Goal: Understand process/instructions: Learn about a topic

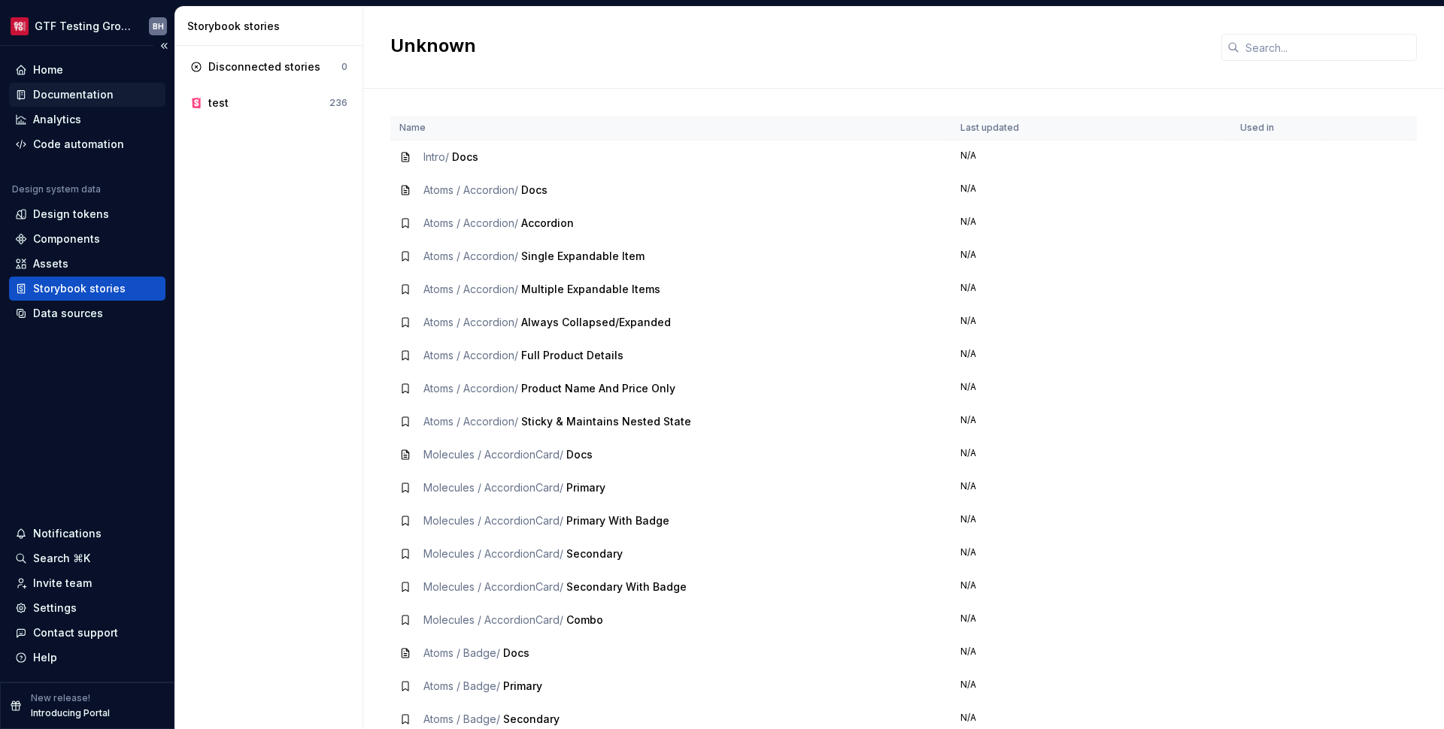
click at [68, 97] on div "Documentation" at bounding box center [73, 94] width 80 height 15
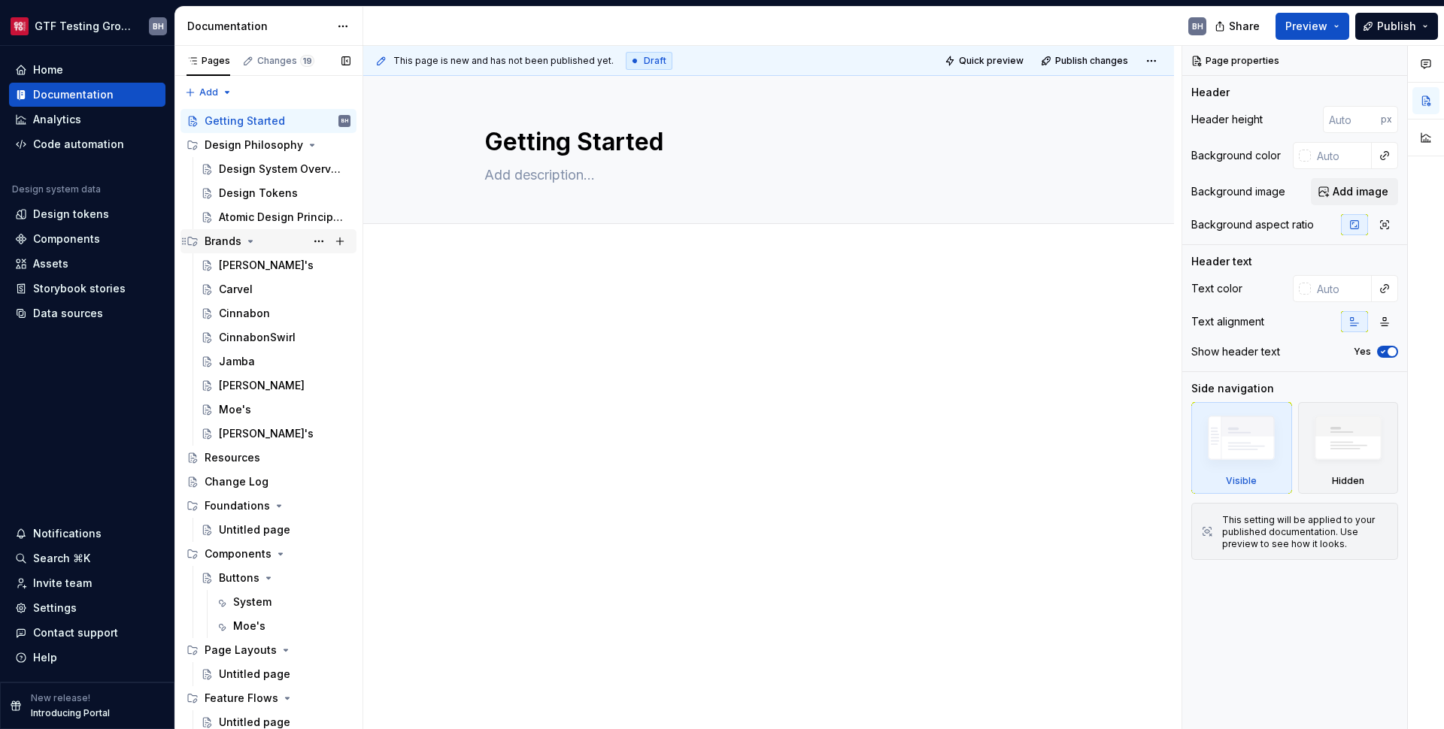
click at [254, 239] on icon "Page tree" at bounding box center [250, 241] width 12 height 12
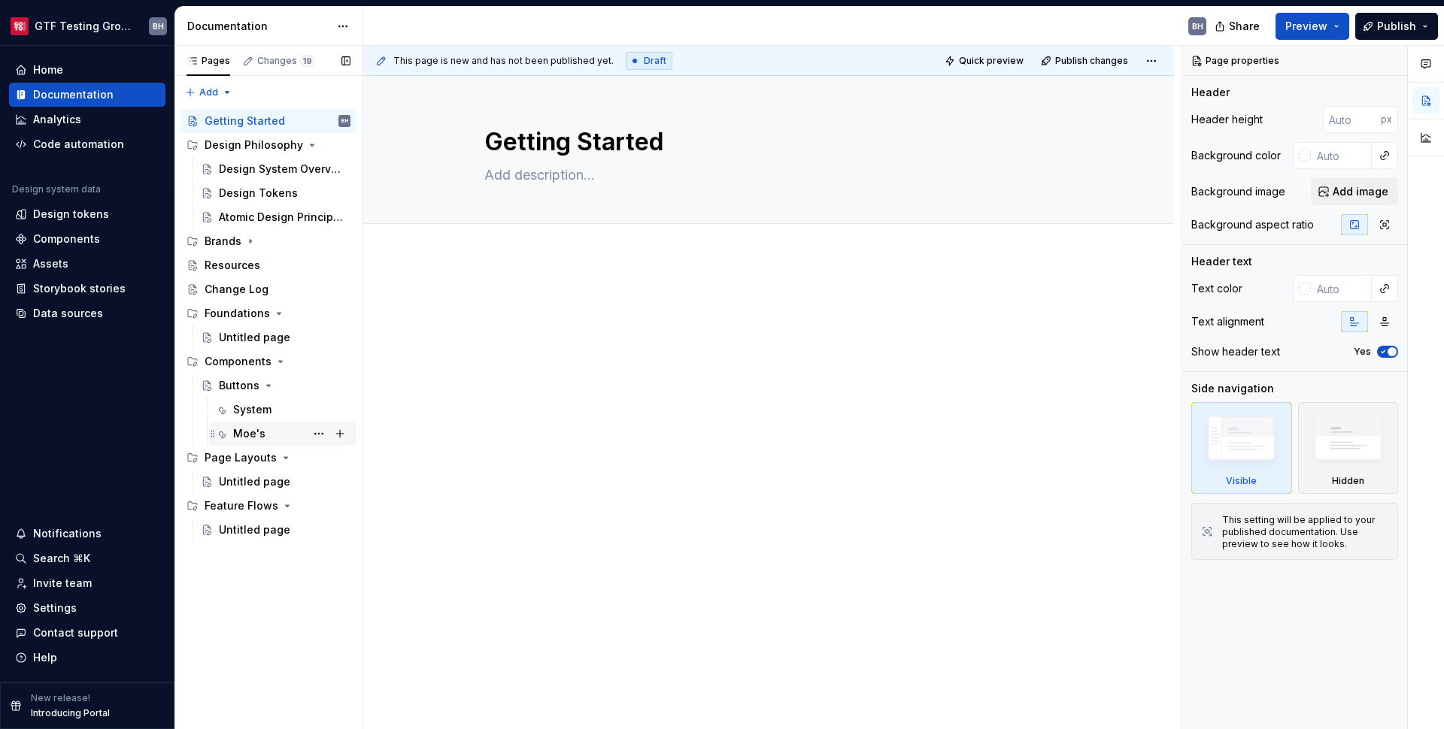
click at [245, 432] on div "Moe's" at bounding box center [249, 433] width 32 height 15
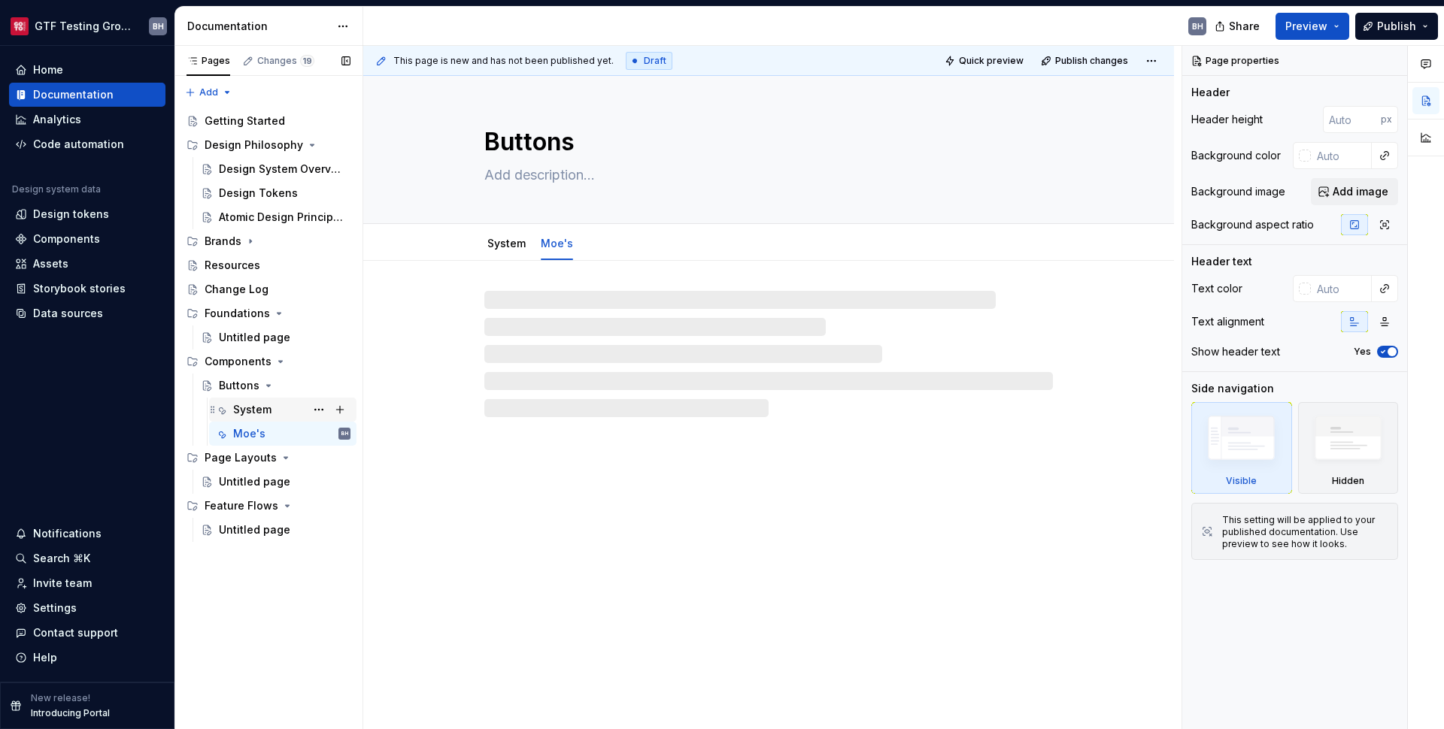
click at [246, 408] on div "System" at bounding box center [252, 409] width 38 height 15
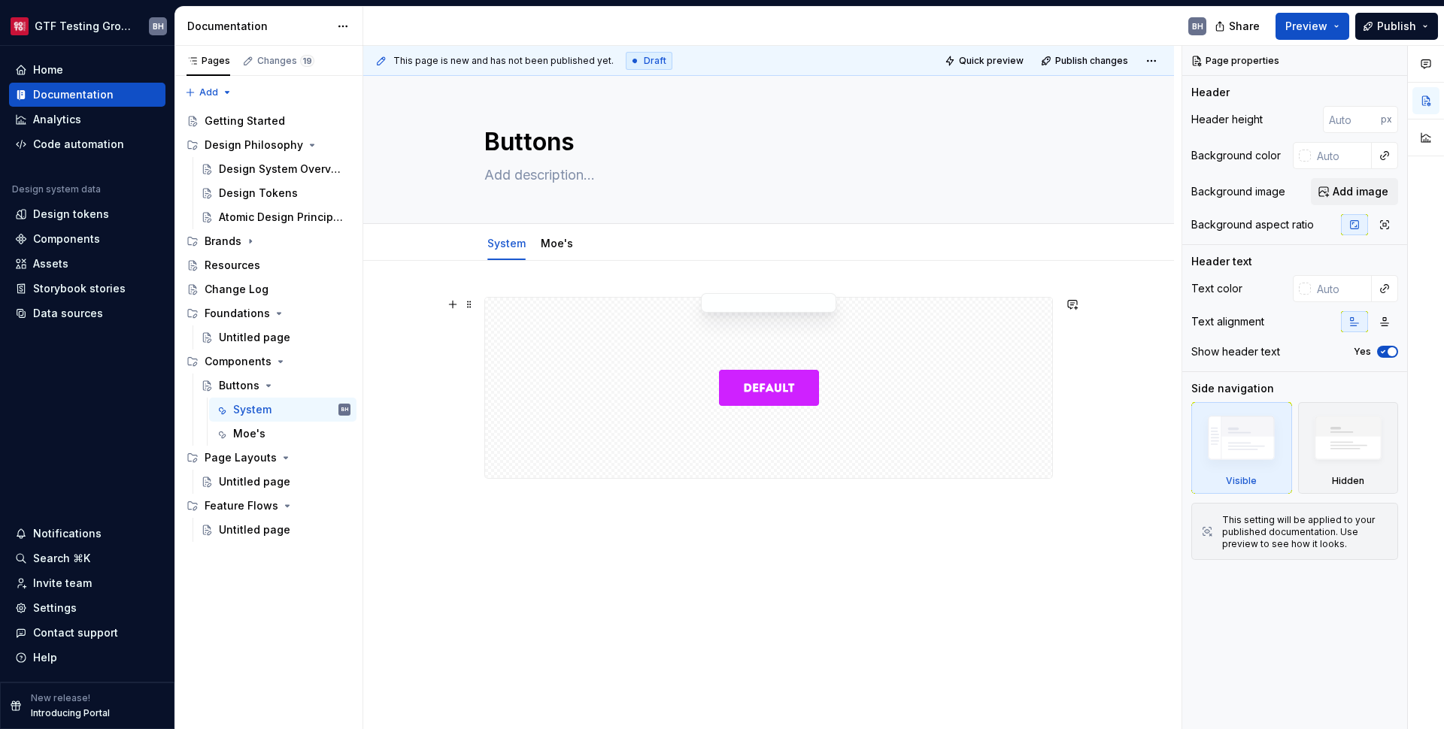
type textarea "*"
click at [634, 550] on div at bounding box center [768, 488] width 810 height 455
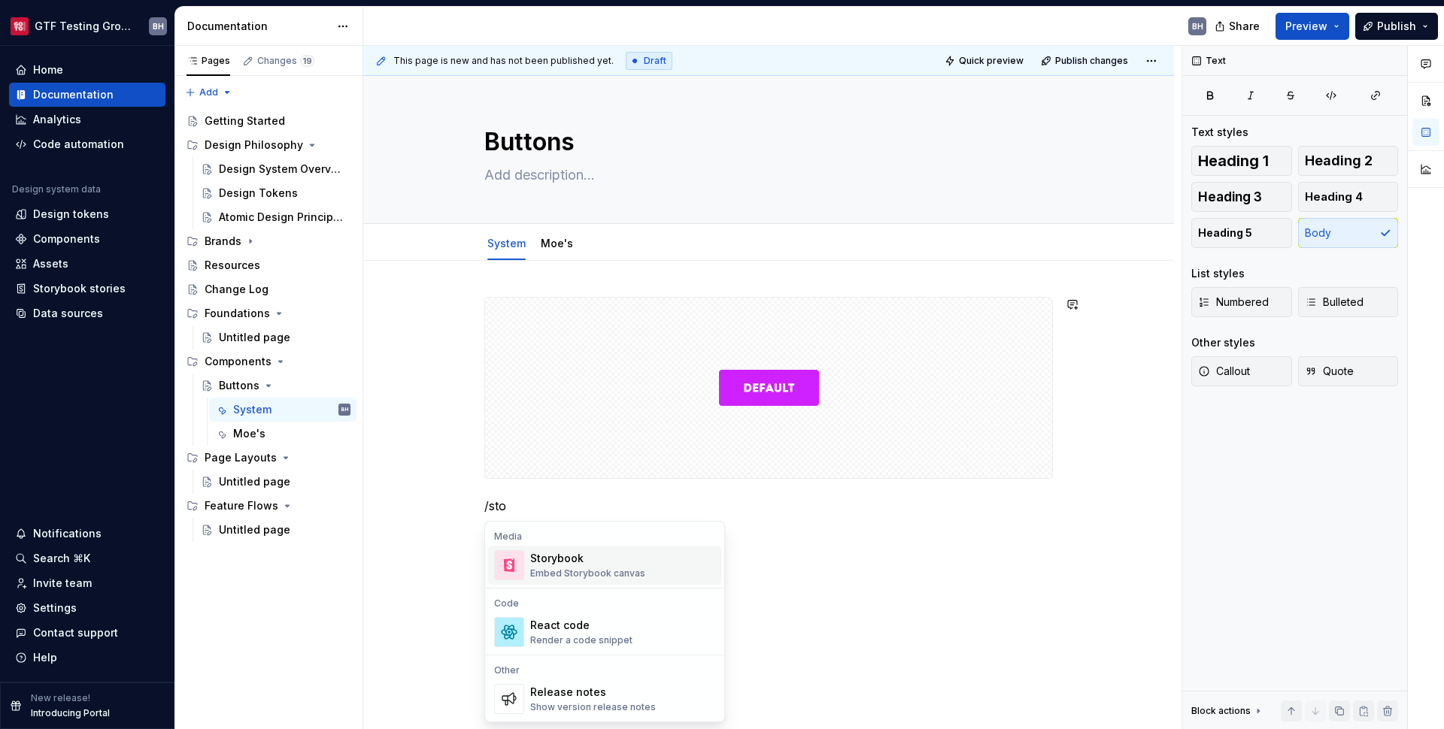
click at [601, 561] on div "Storybook" at bounding box center [587, 558] width 115 height 15
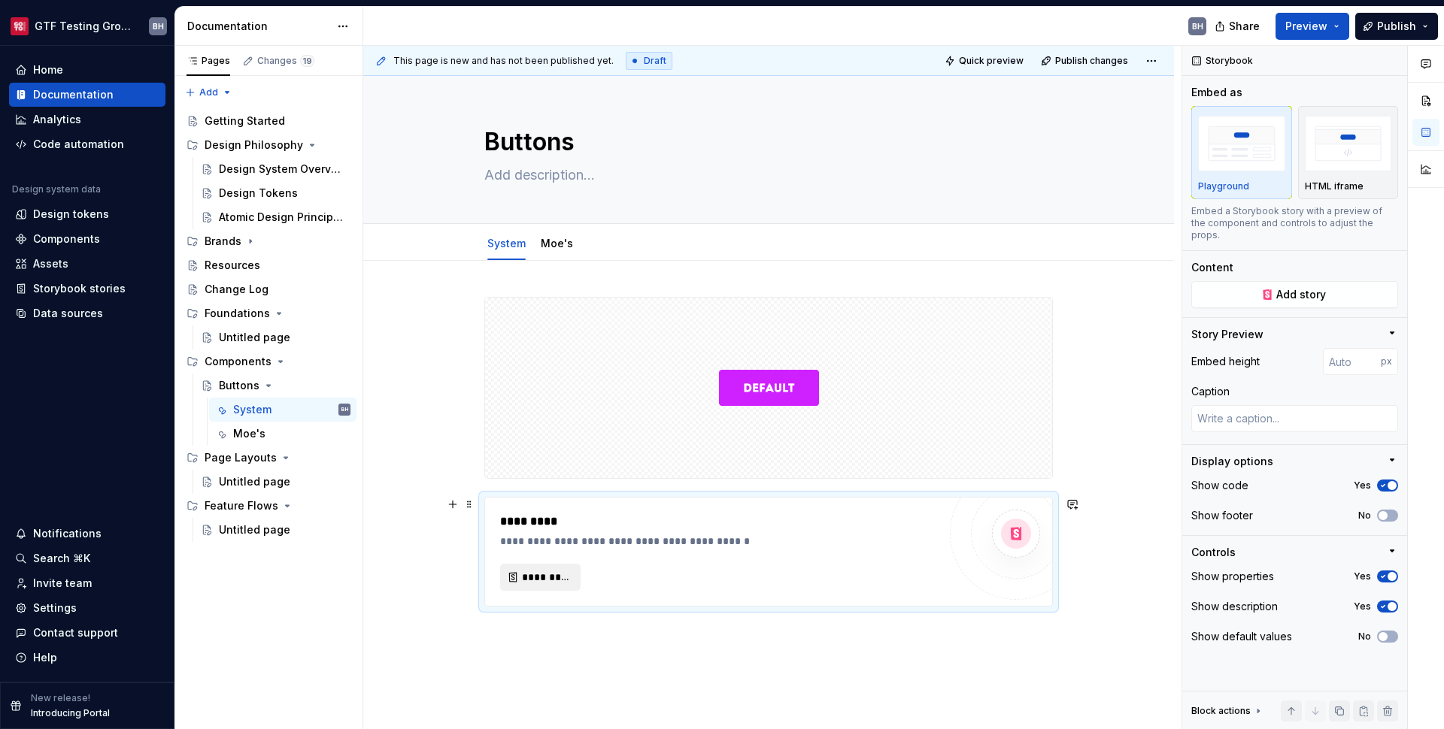
click at [550, 583] on span "*********" at bounding box center [546, 577] width 49 height 15
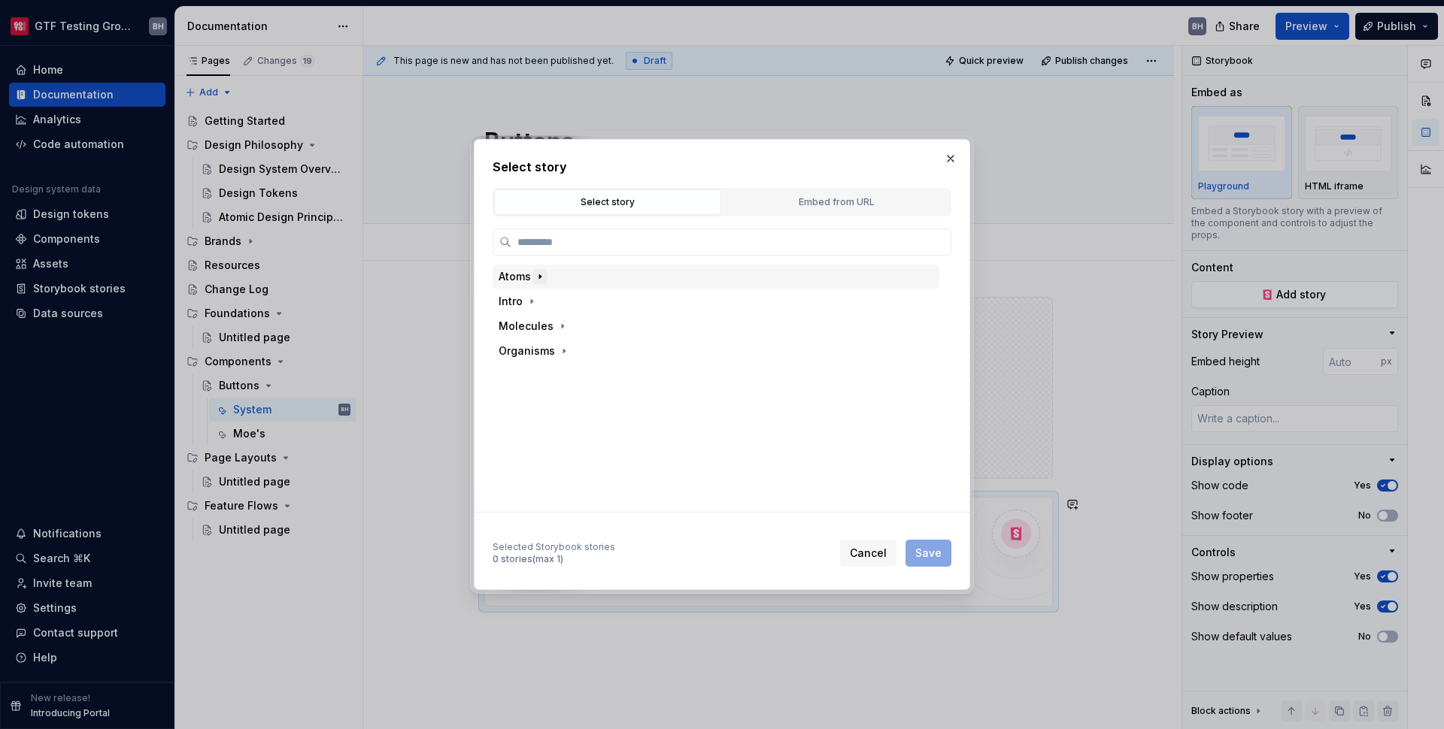
click at [540, 279] on icon "button" at bounding box center [540, 277] width 12 height 12
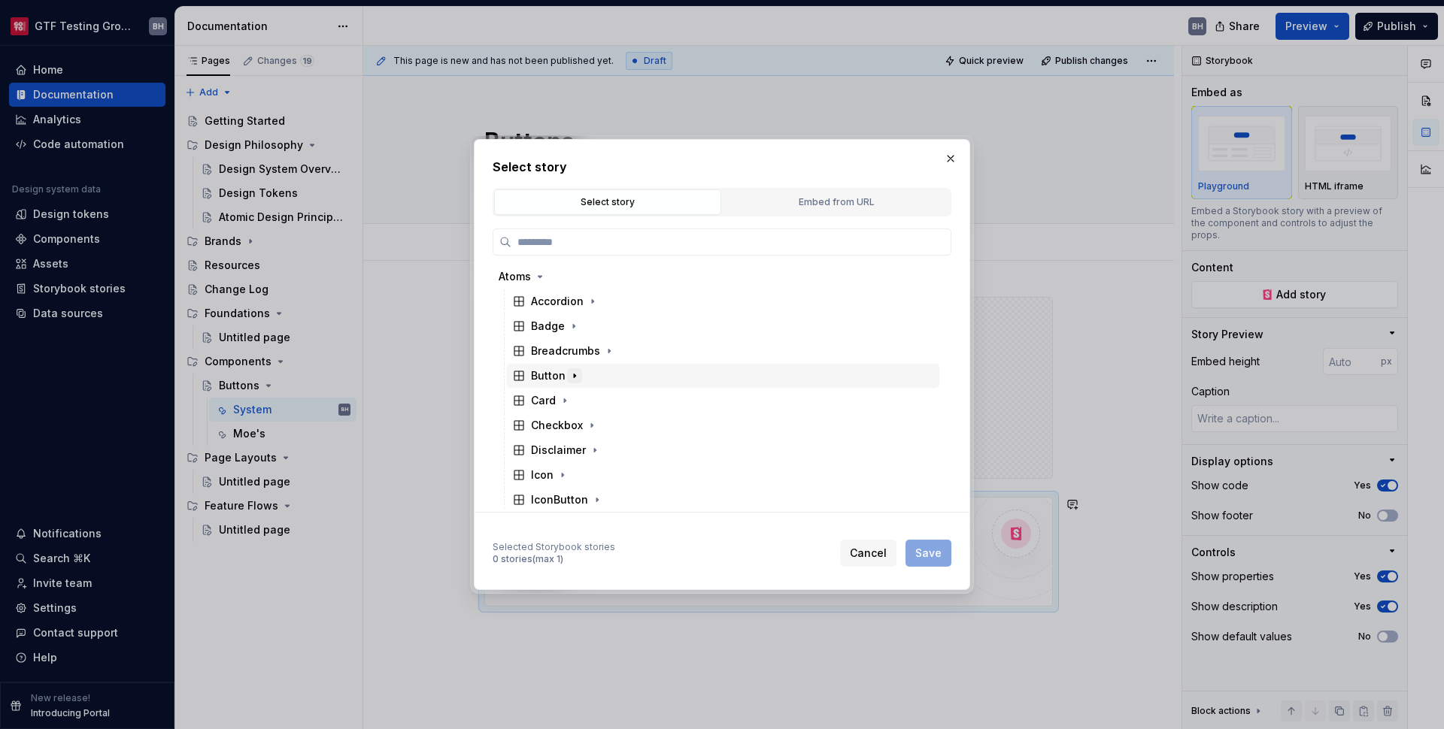
click at [574, 377] on icon "button" at bounding box center [574, 376] width 12 height 12
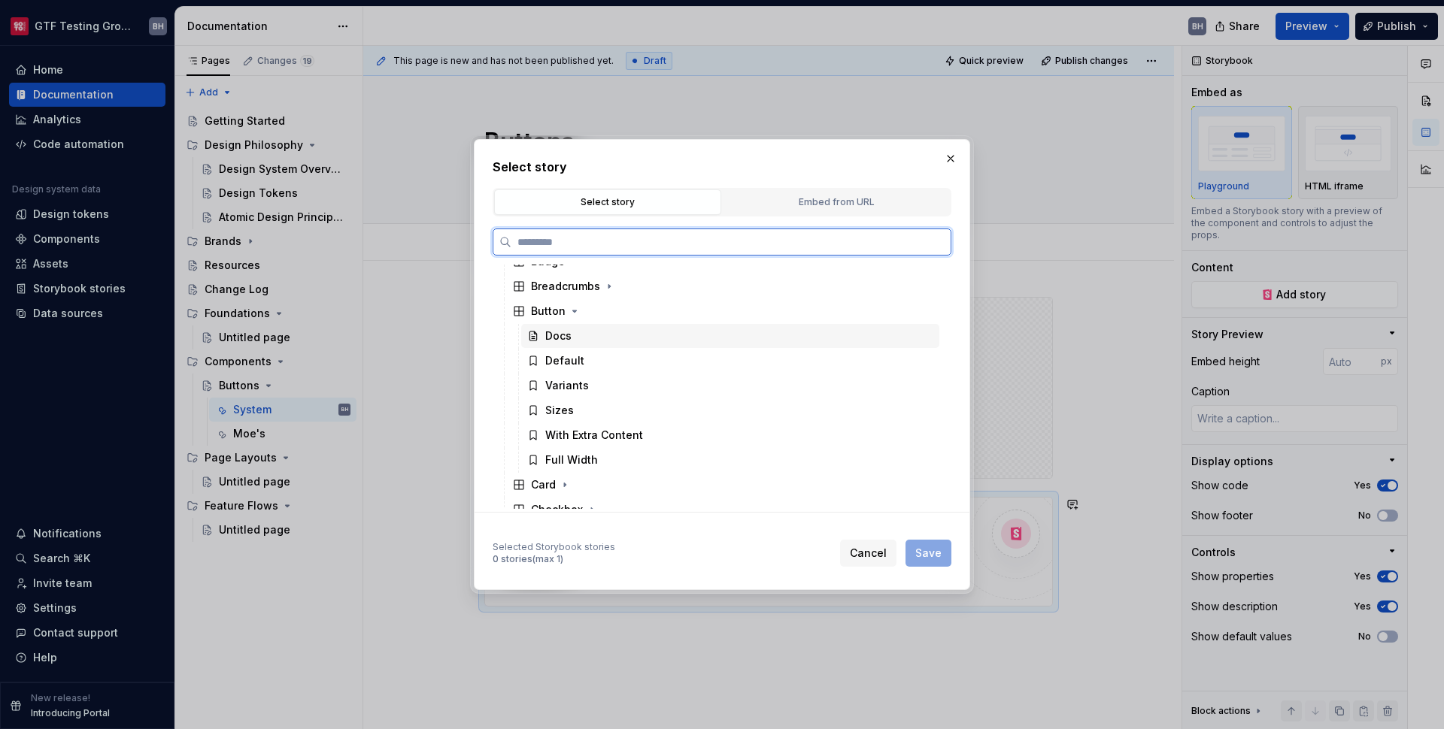
scroll to position [68, 0]
click at [617, 361] on div "Default" at bounding box center [730, 358] width 418 height 24
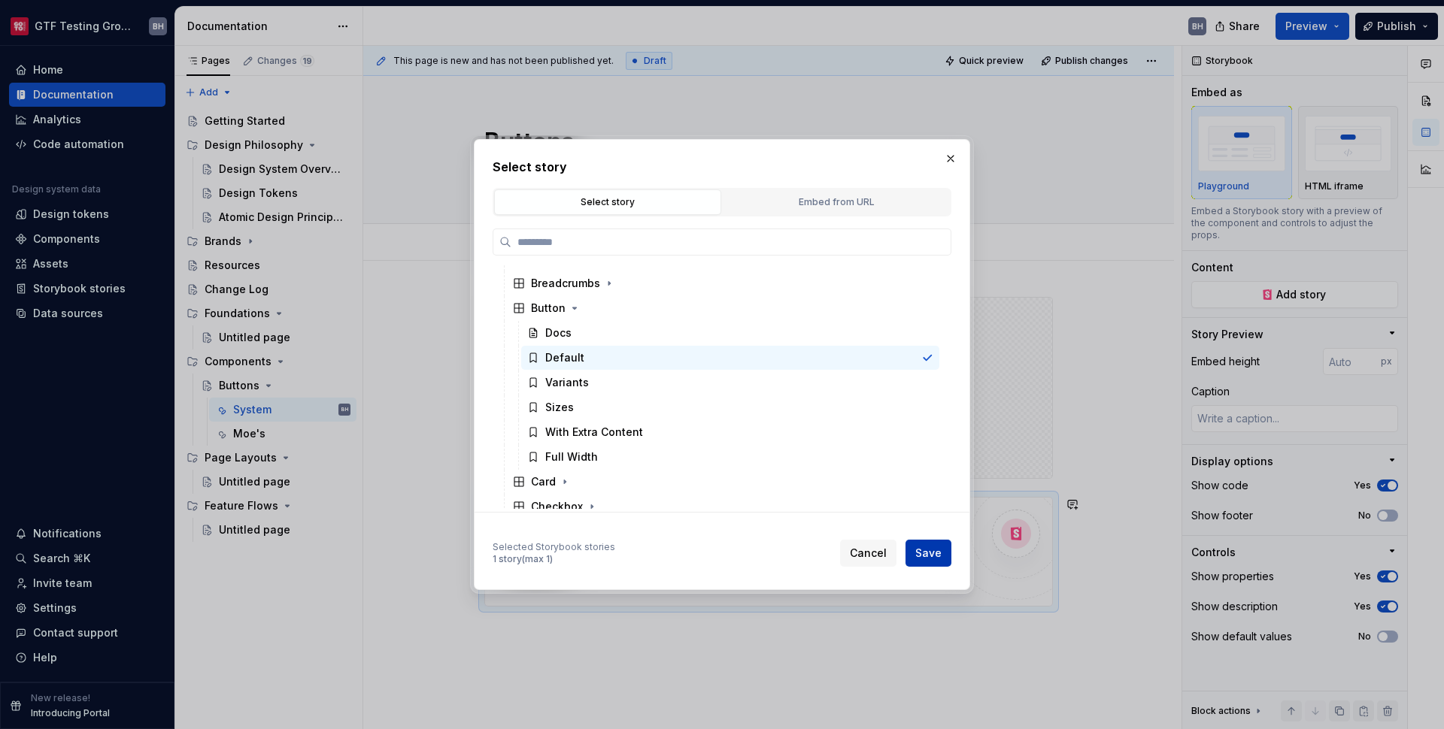
click at [929, 561] on button "Save" at bounding box center [928, 553] width 46 height 27
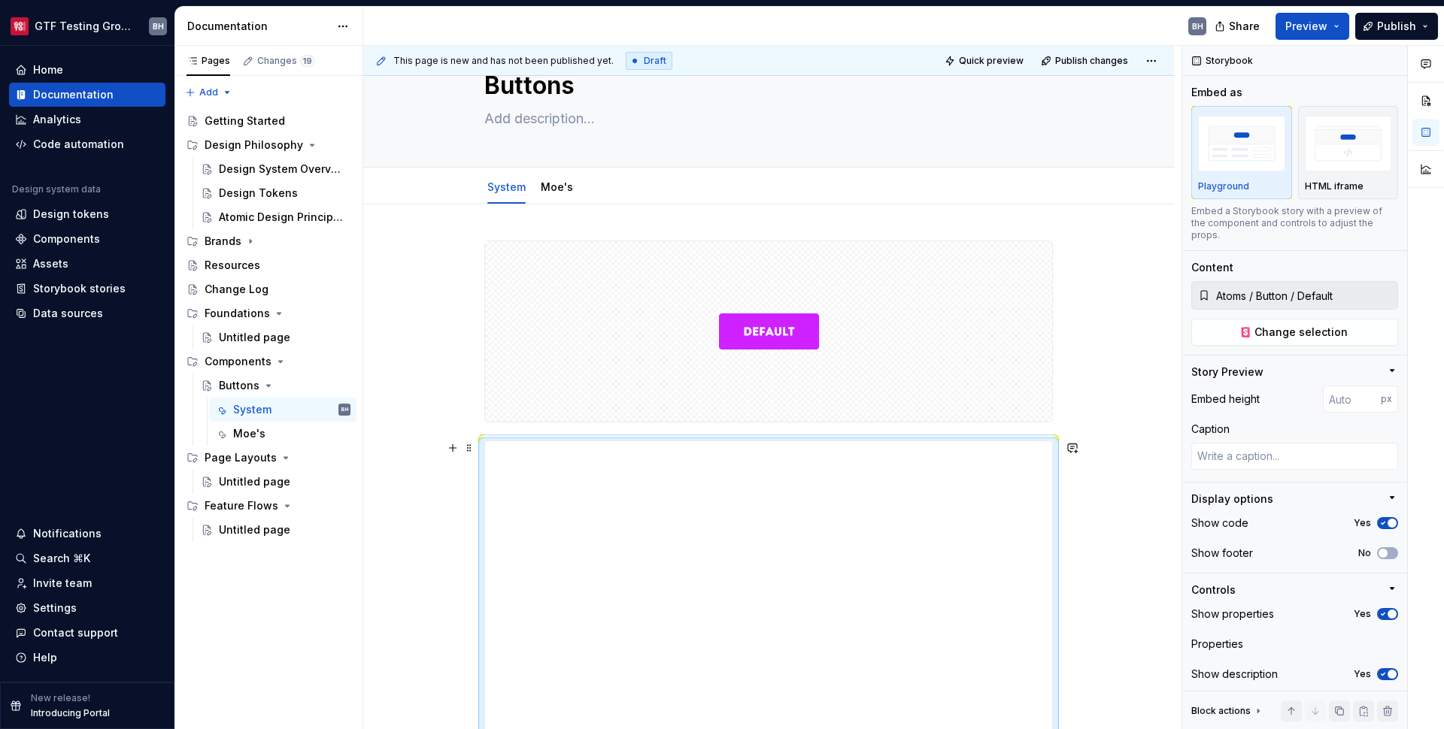
scroll to position [226, 0]
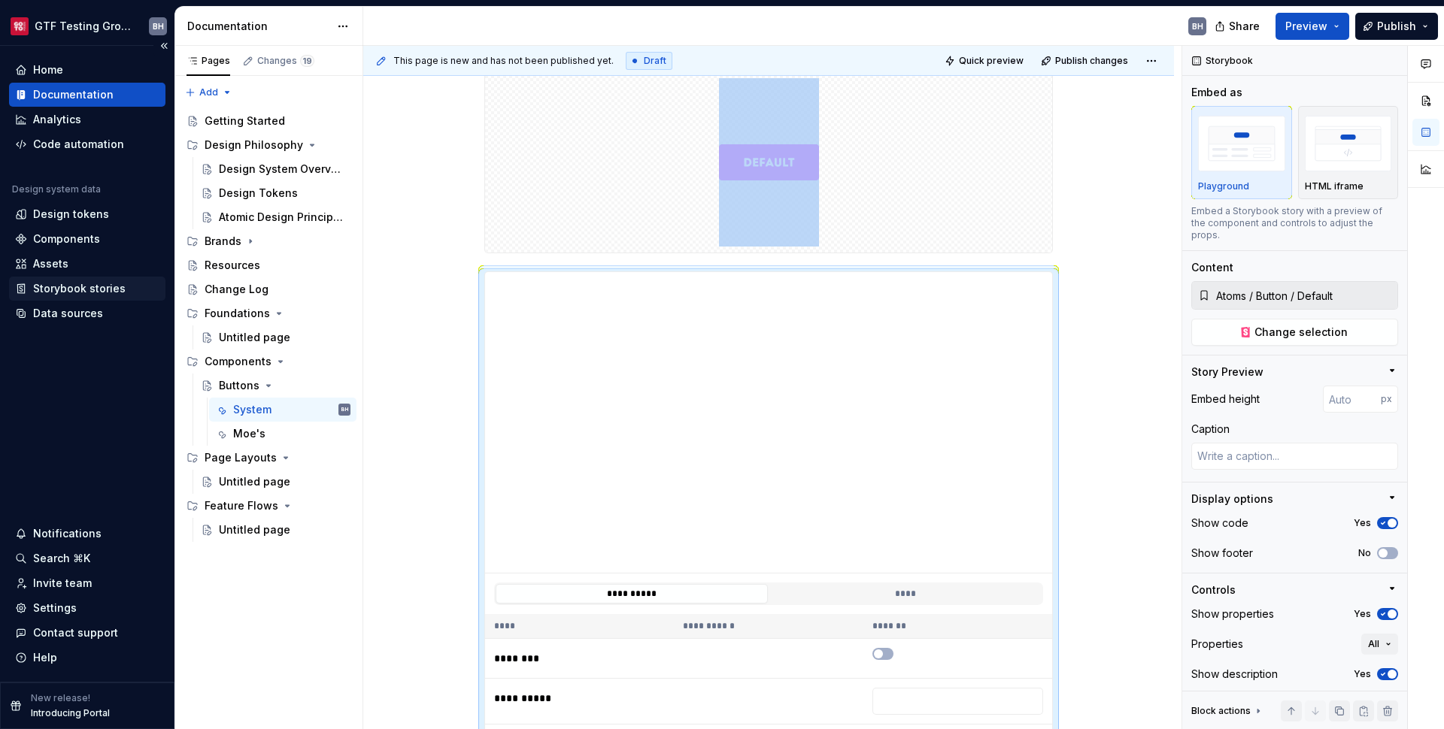
click at [77, 284] on div "Storybook stories" at bounding box center [79, 288] width 92 height 15
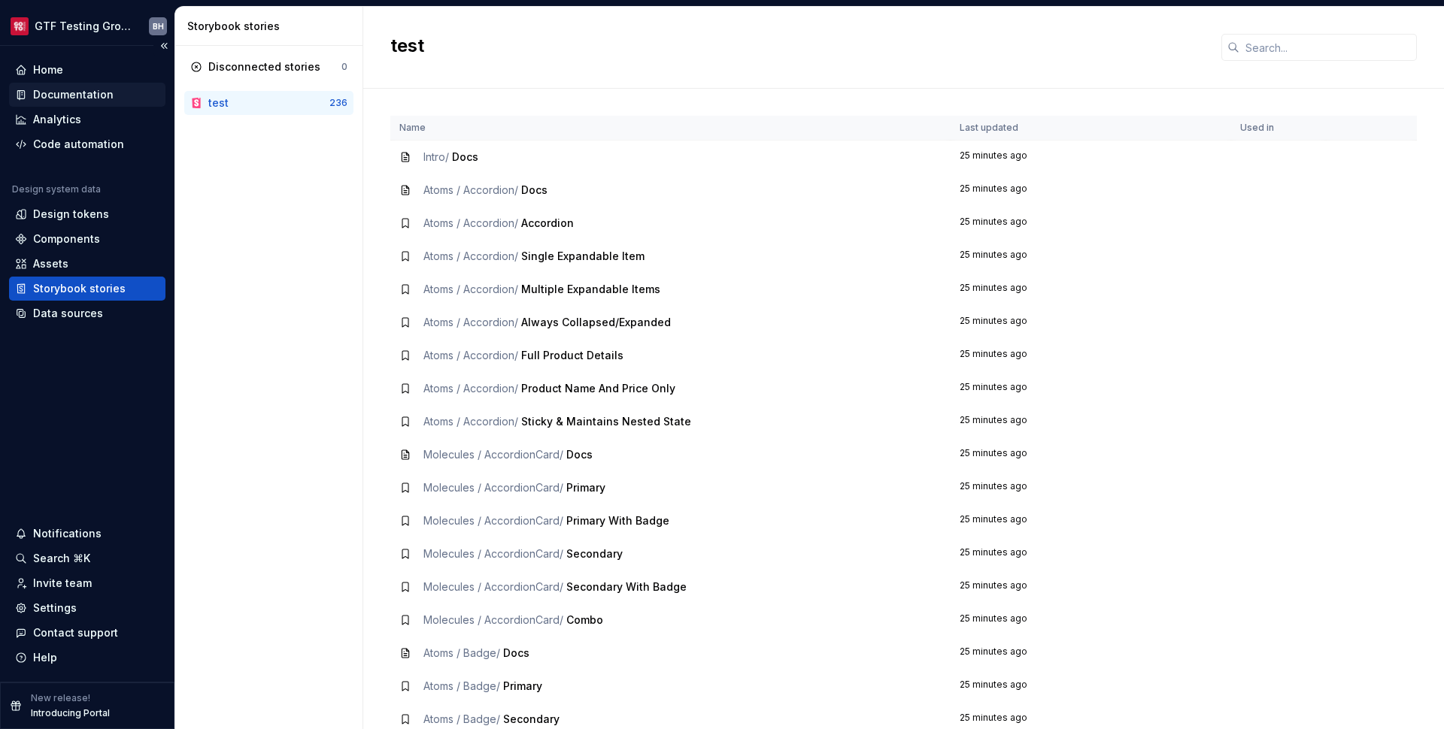
click at [60, 92] on div "Documentation" at bounding box center [73, 94] width 80 height 15
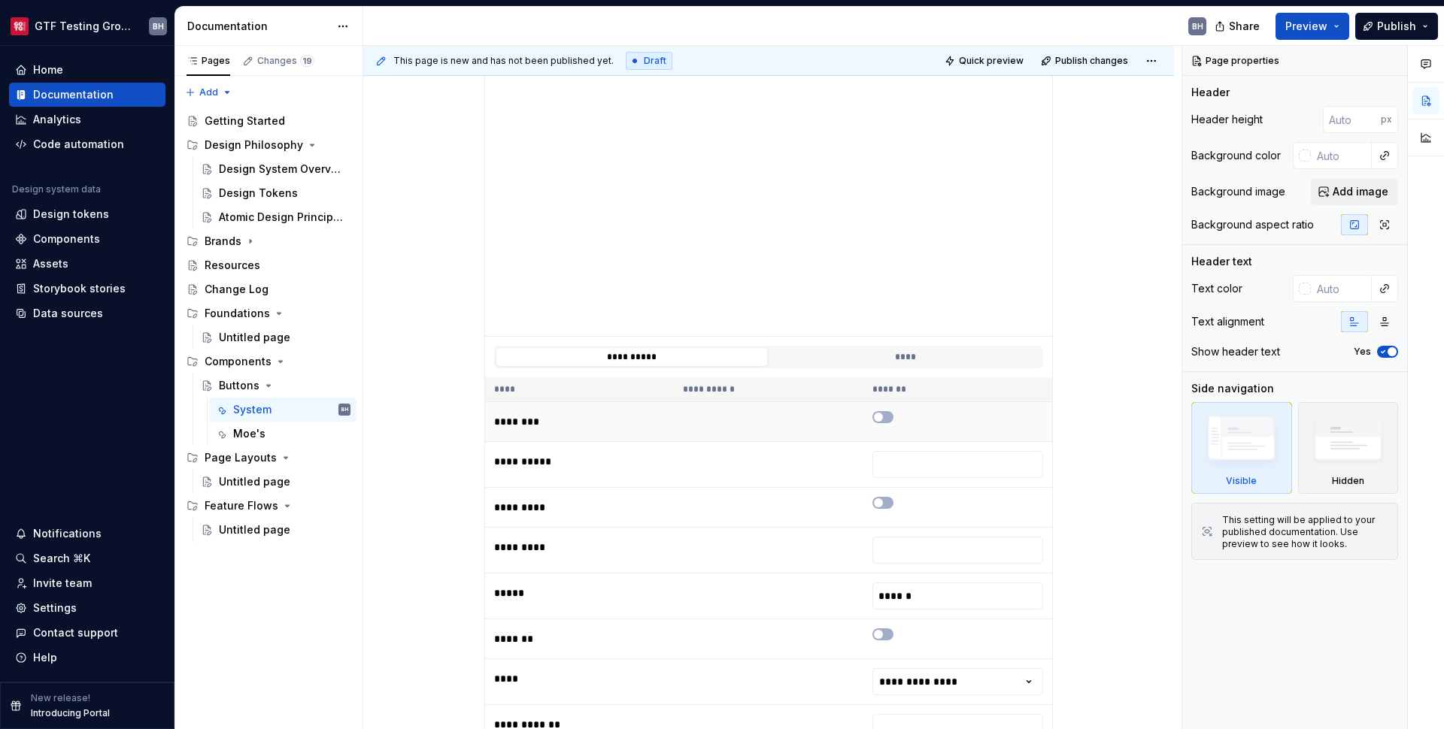
scroll to position [519, 0]
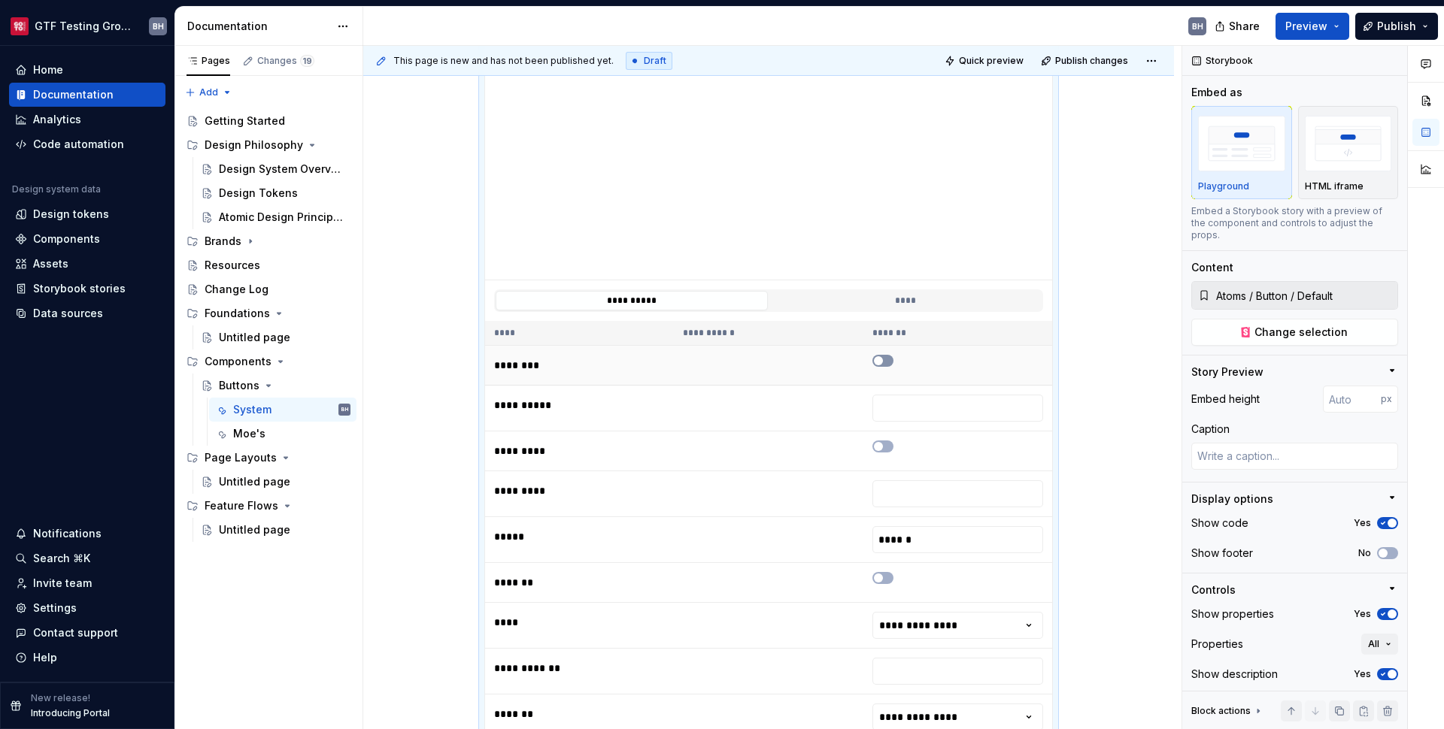
click at [883, 359] on icon "button" at bounding box center [878, 360] width 12 height 9
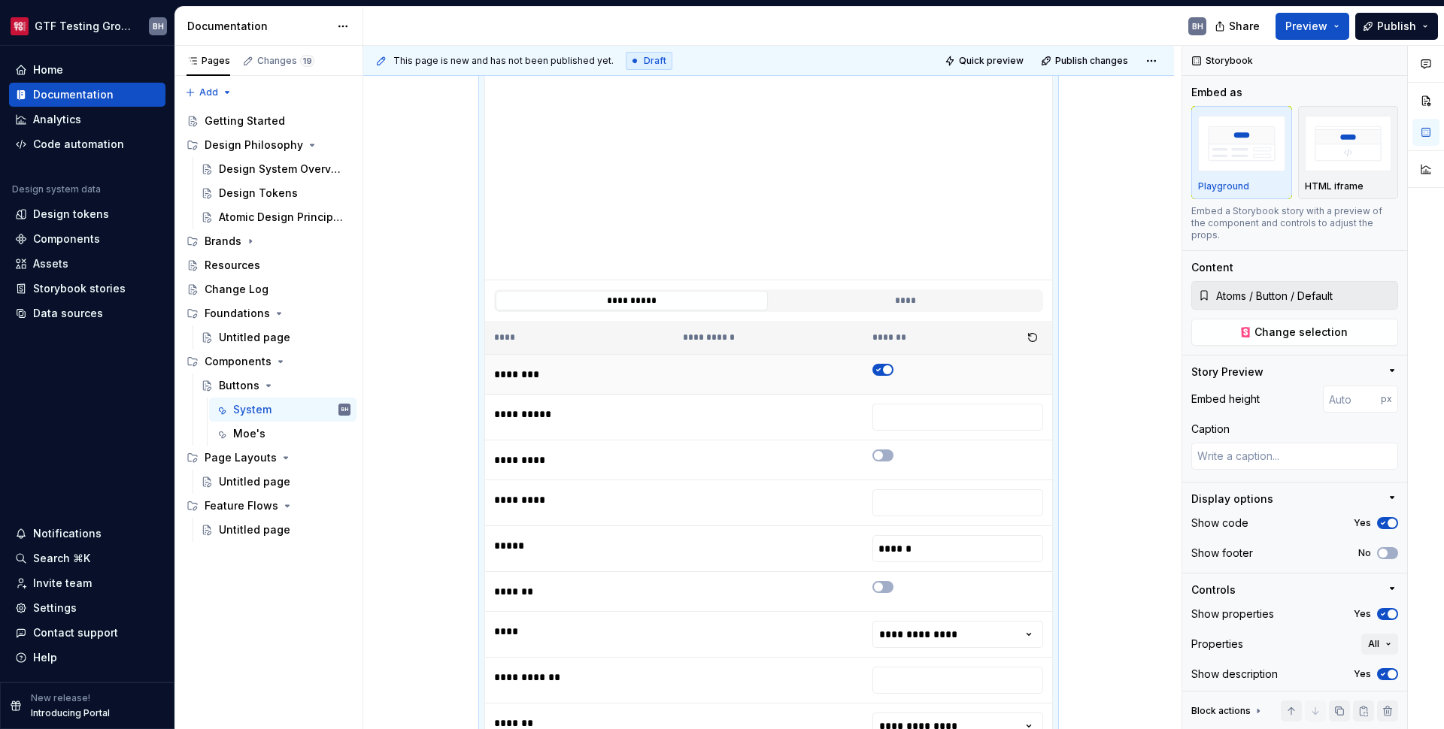
click at [885, 370] on span "button" at bounding box center [887, 369] width 9 height 9
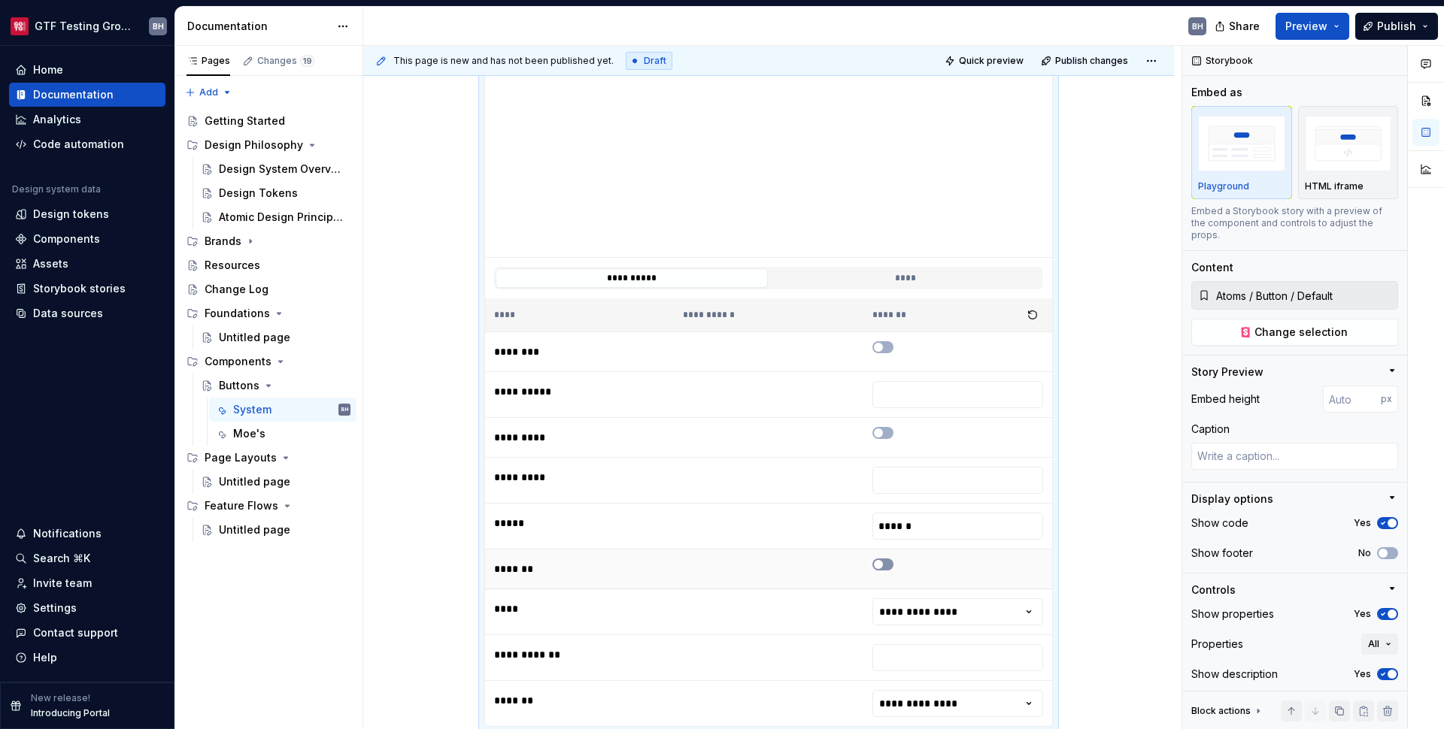
click at [879, 568] on span "button" at bounding box center [878, 564] width 9 height 9
click at [879, 568] on icon "button" at bounding box center [878, 564] width 12 height 9
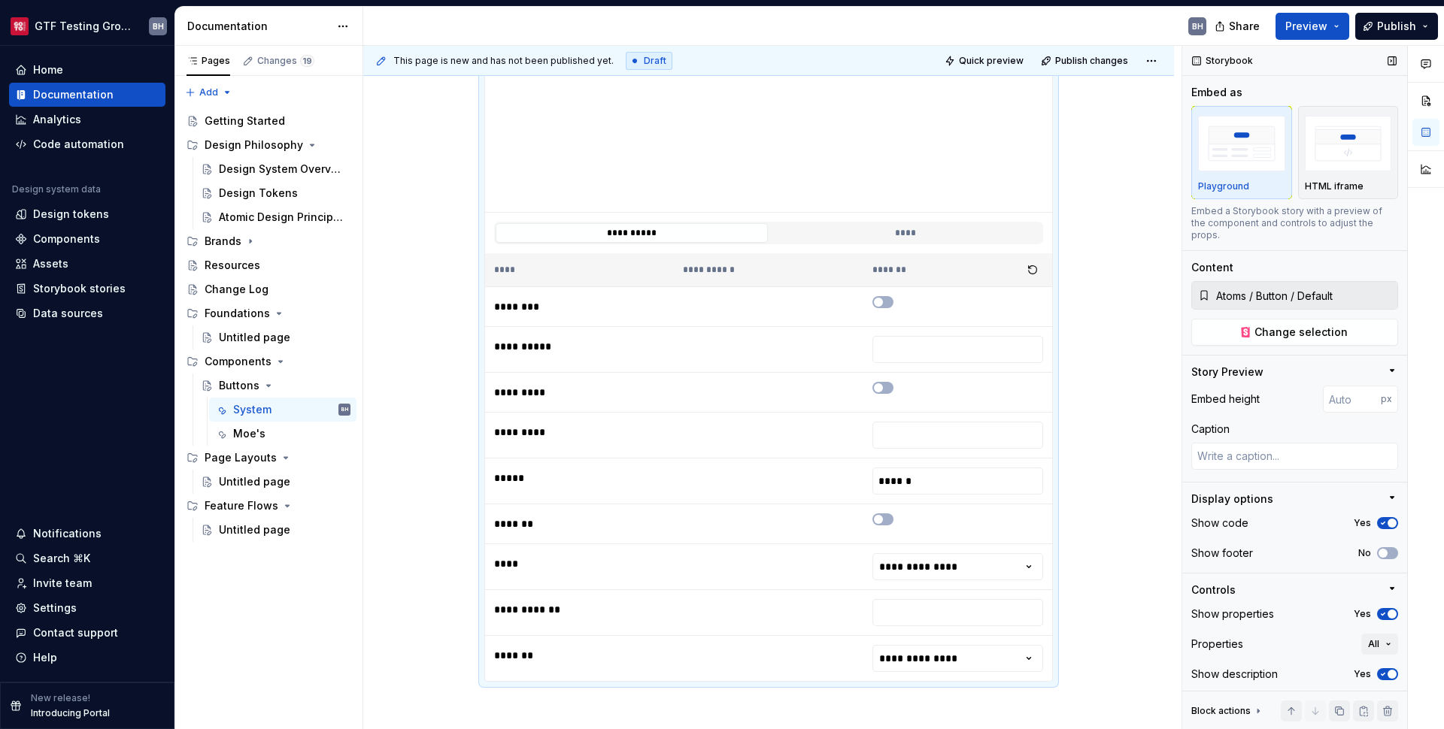
scroll to position [31, 0]
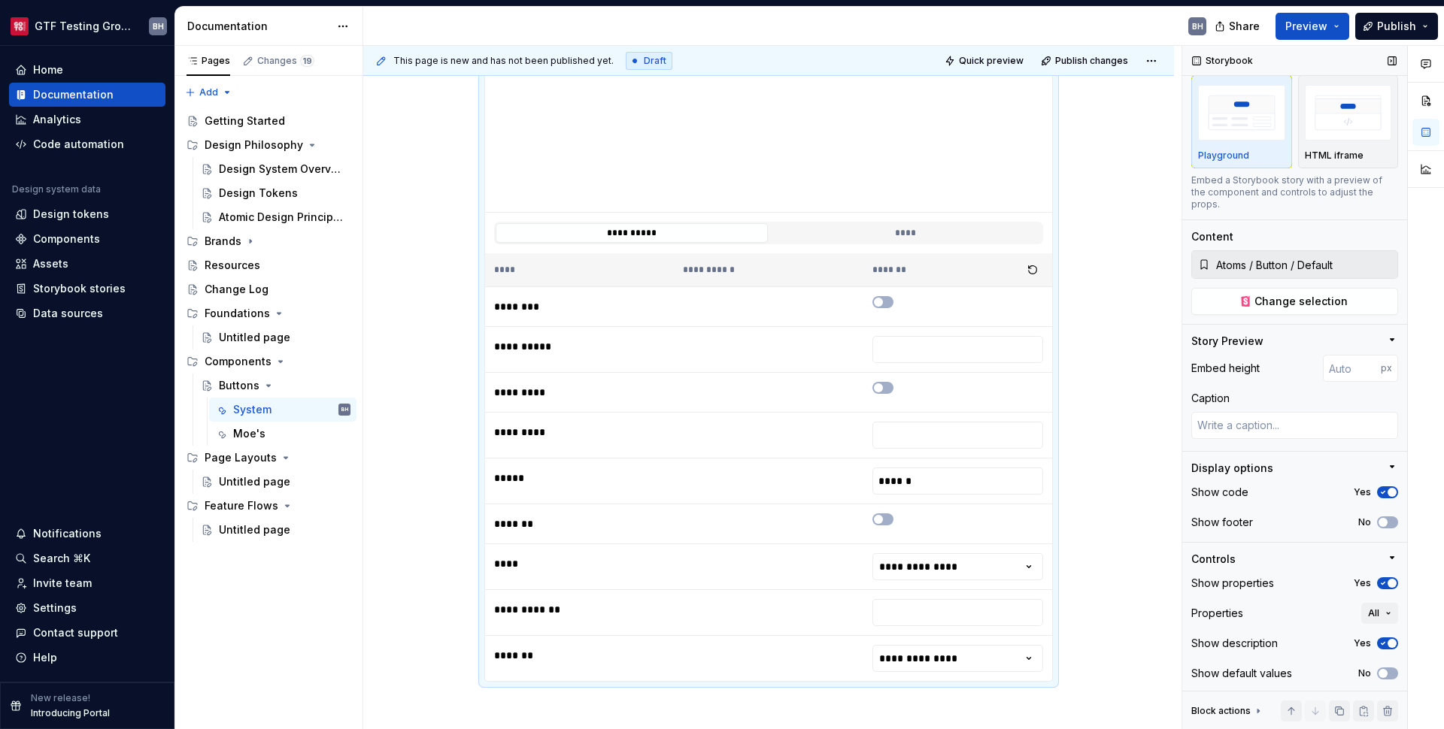
click at [1387, 644] on span "button" at bounding box center [1391, 643] width 9 height 9
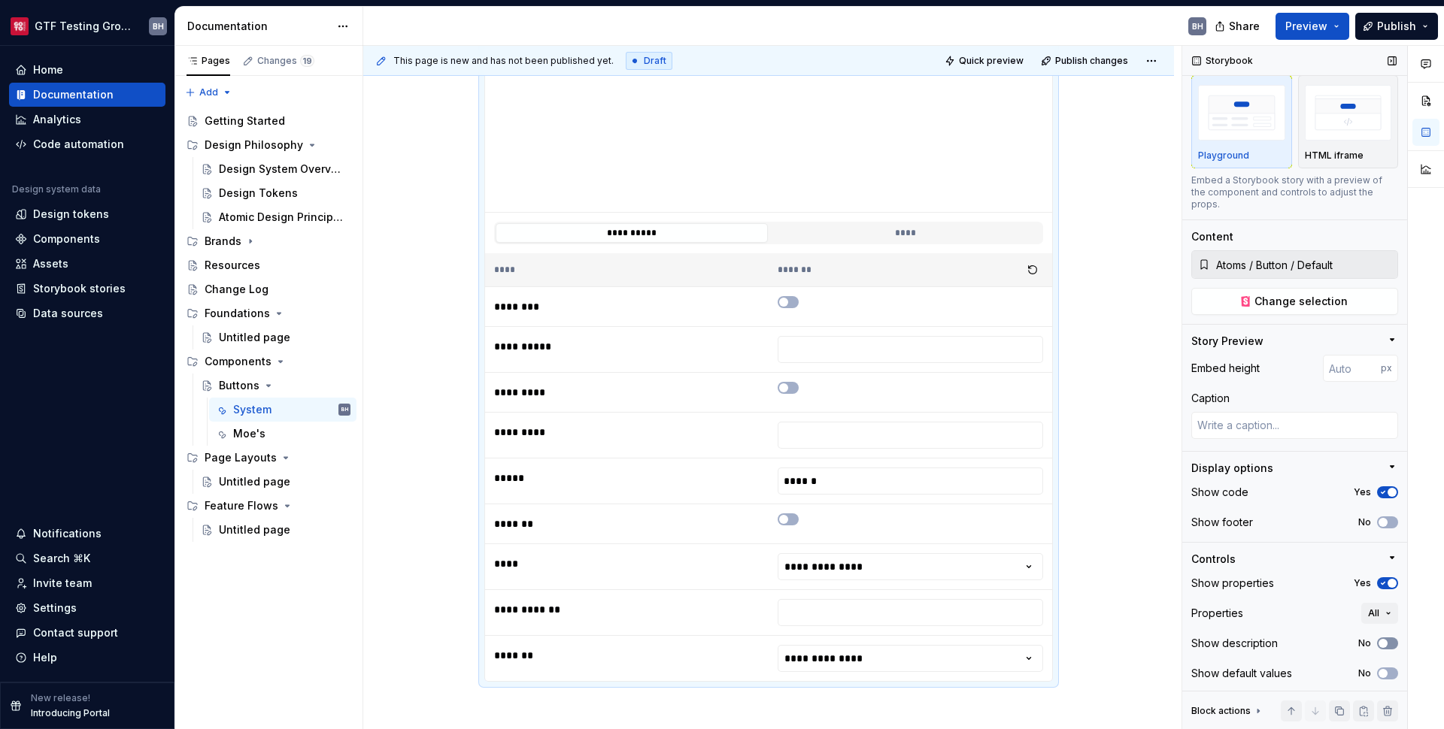
scroll to position [538, 0]
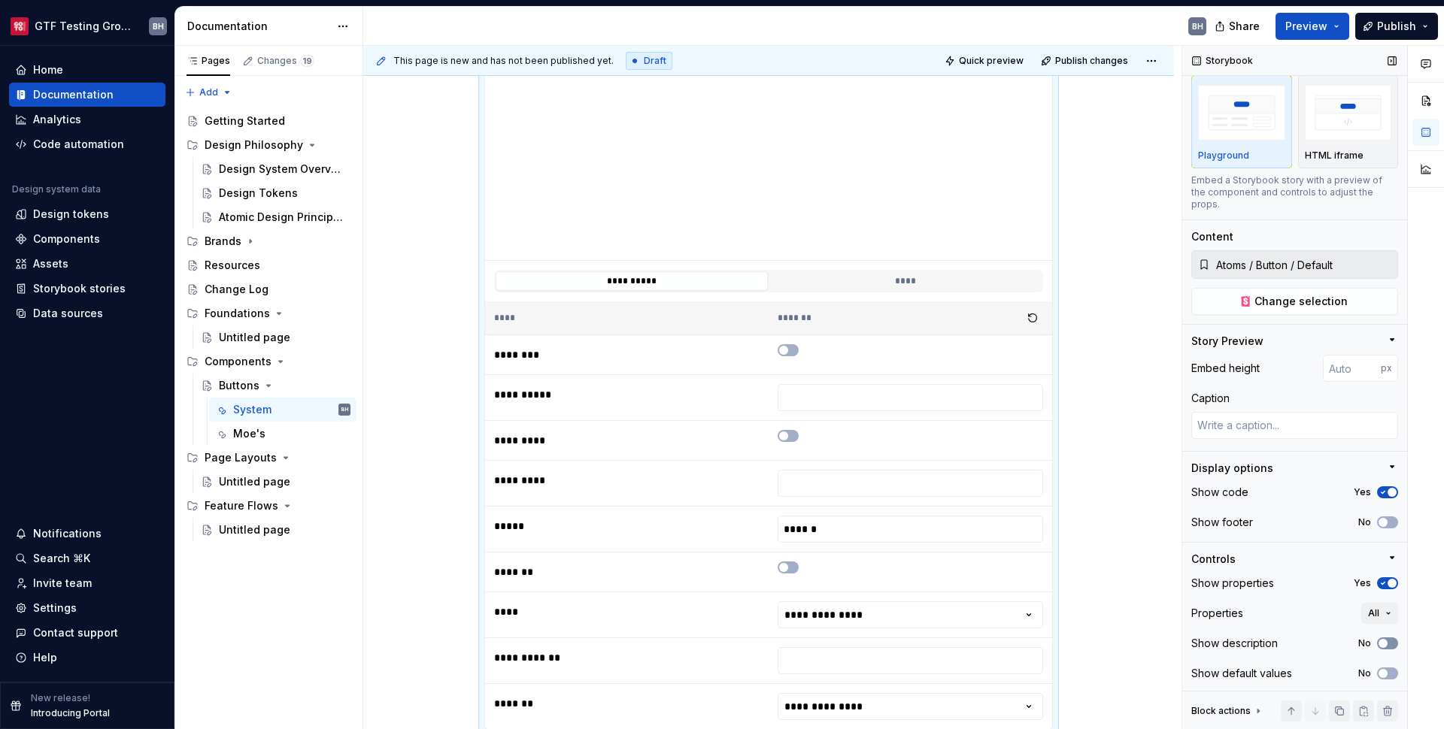
click at [1384, 644] on button "No" at bounding box center [1387, 644] width 21 height 12
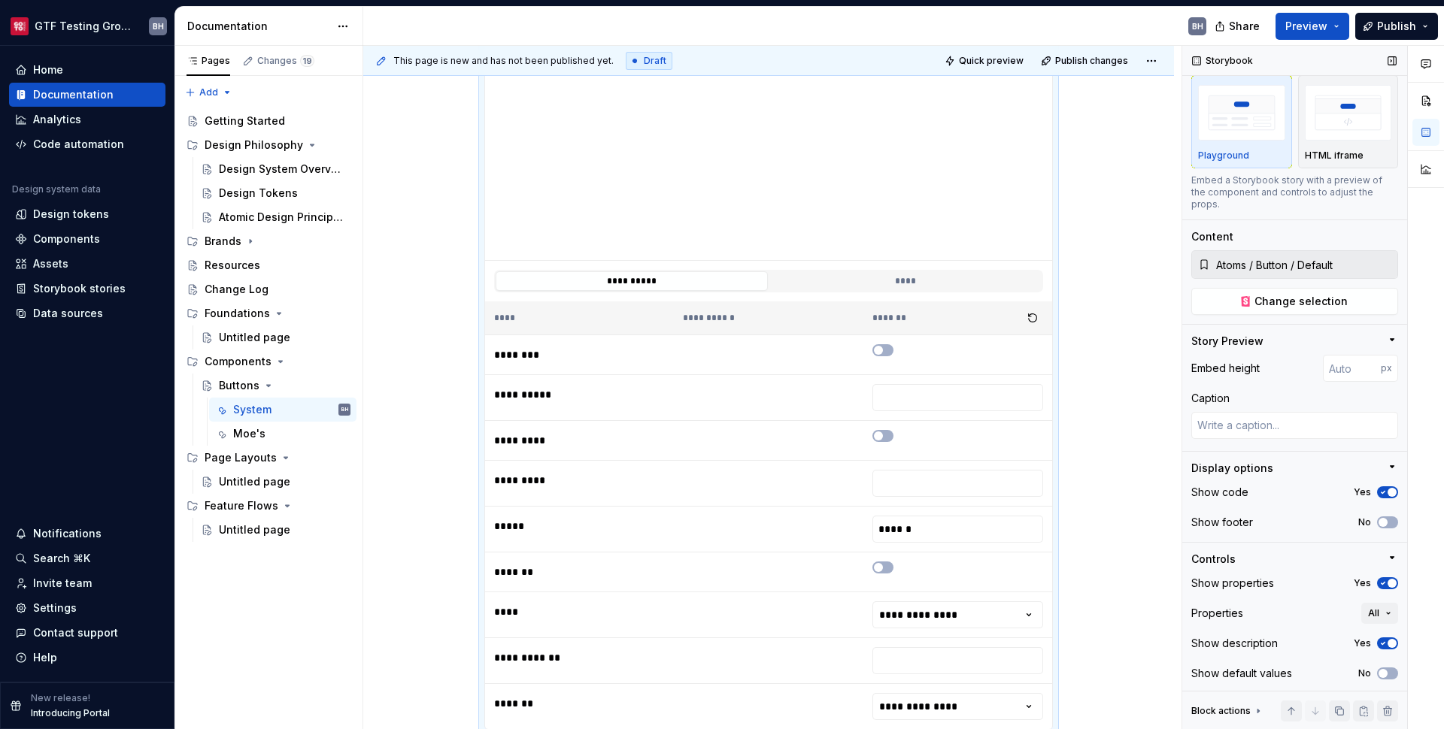
click at [1387, 644] on span "button" at bounding box center [1391, 643] width 9 height 9
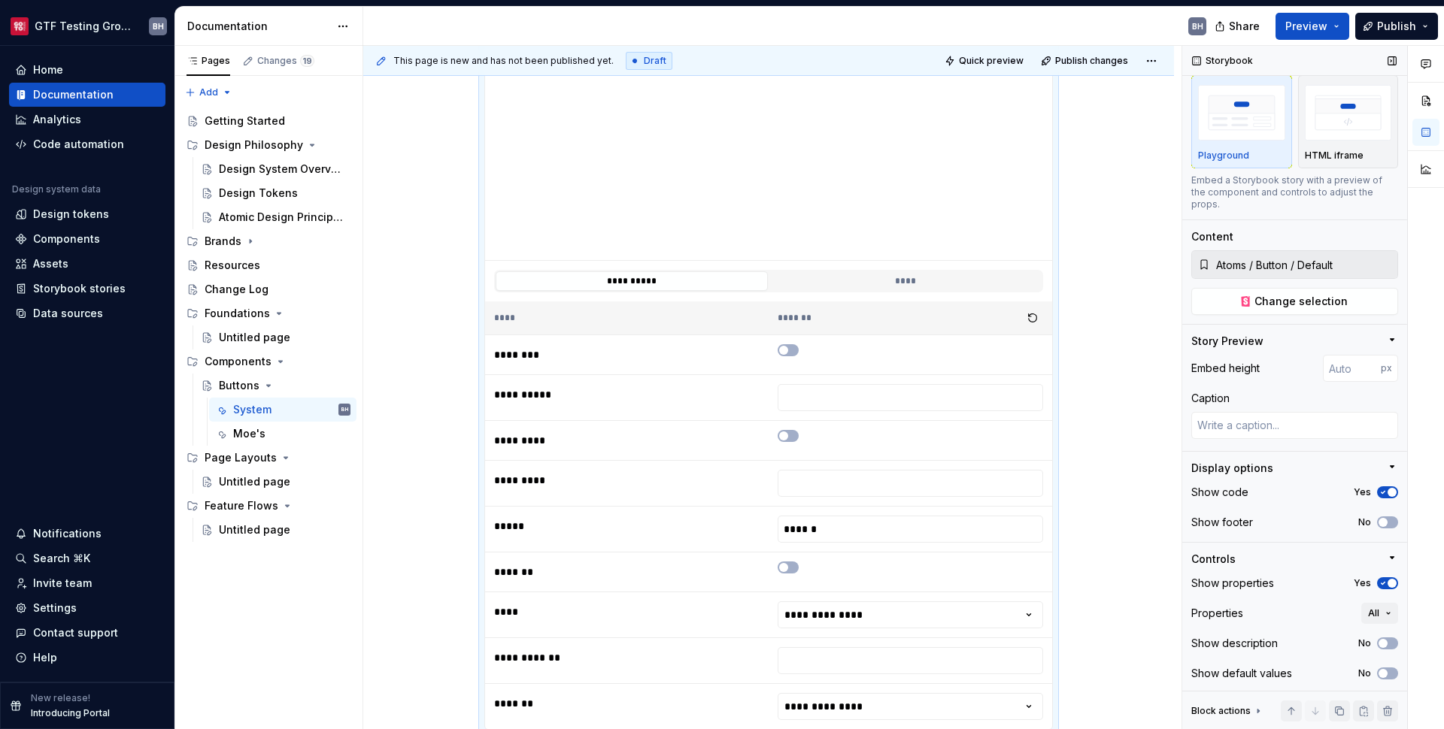
click at [1379, 579] on icon "button" at bounding box center [1383, 583] width 12 height 9
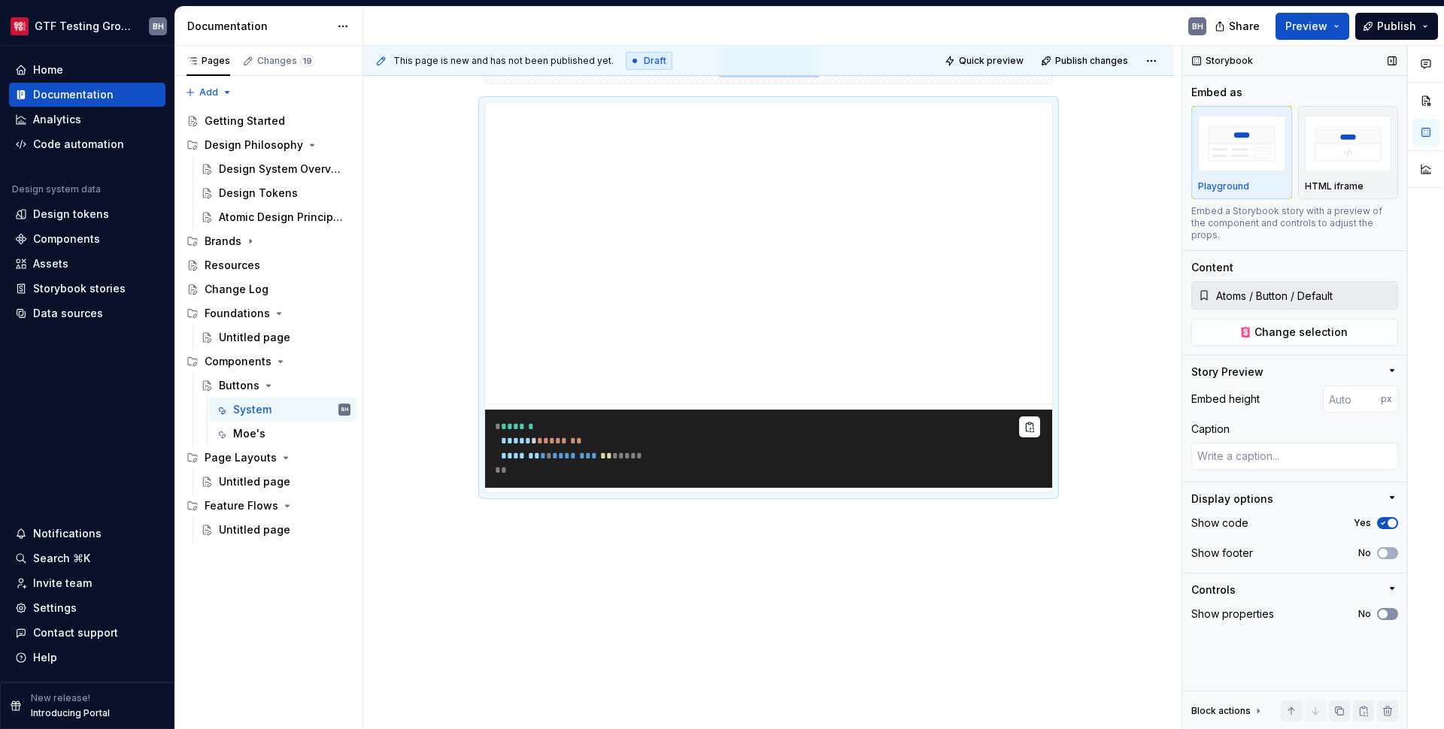
click at [1382, 610] on span "button" at bounding box center [1382, 614] width 9 height 9
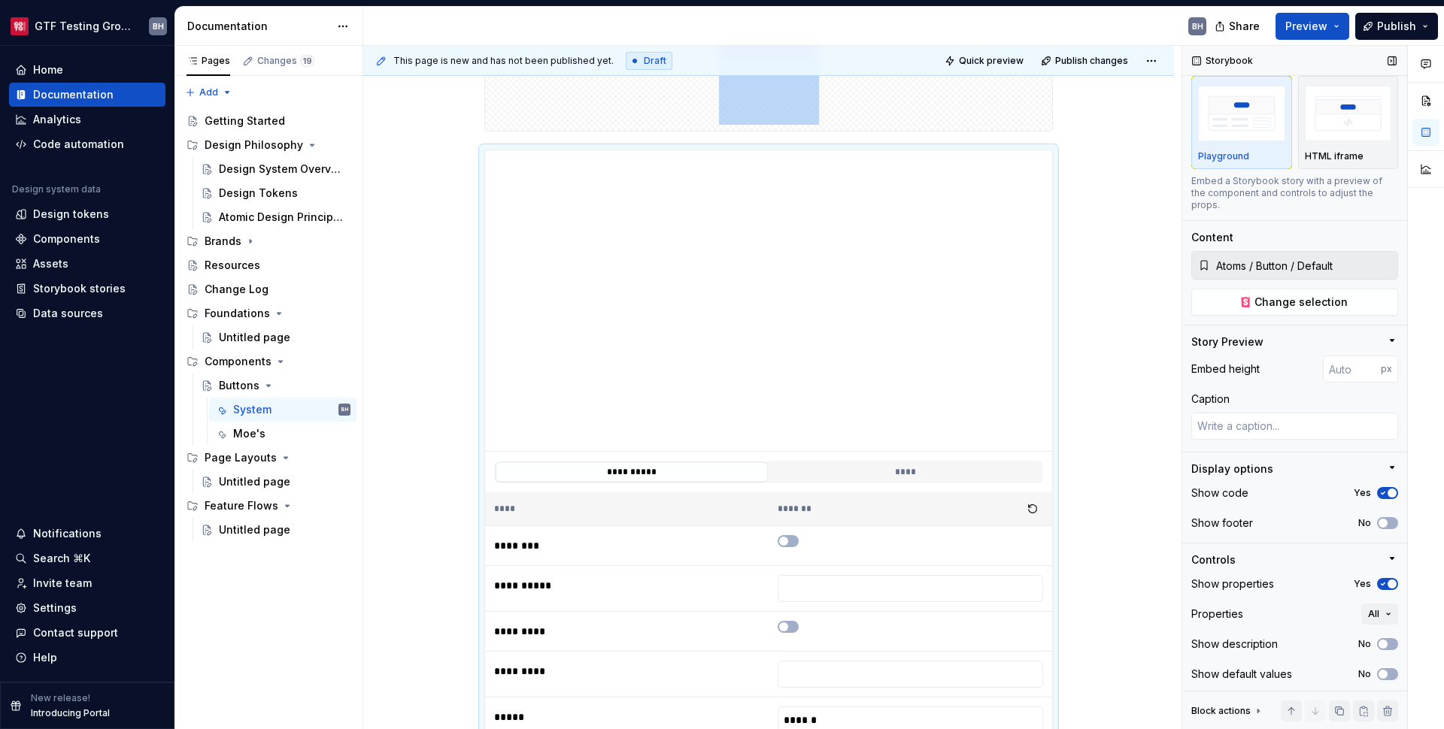
scroll to position [31, 0]
click at [1382, 608] on button "All" at bounding box center [1379, 613] width 37 height 21
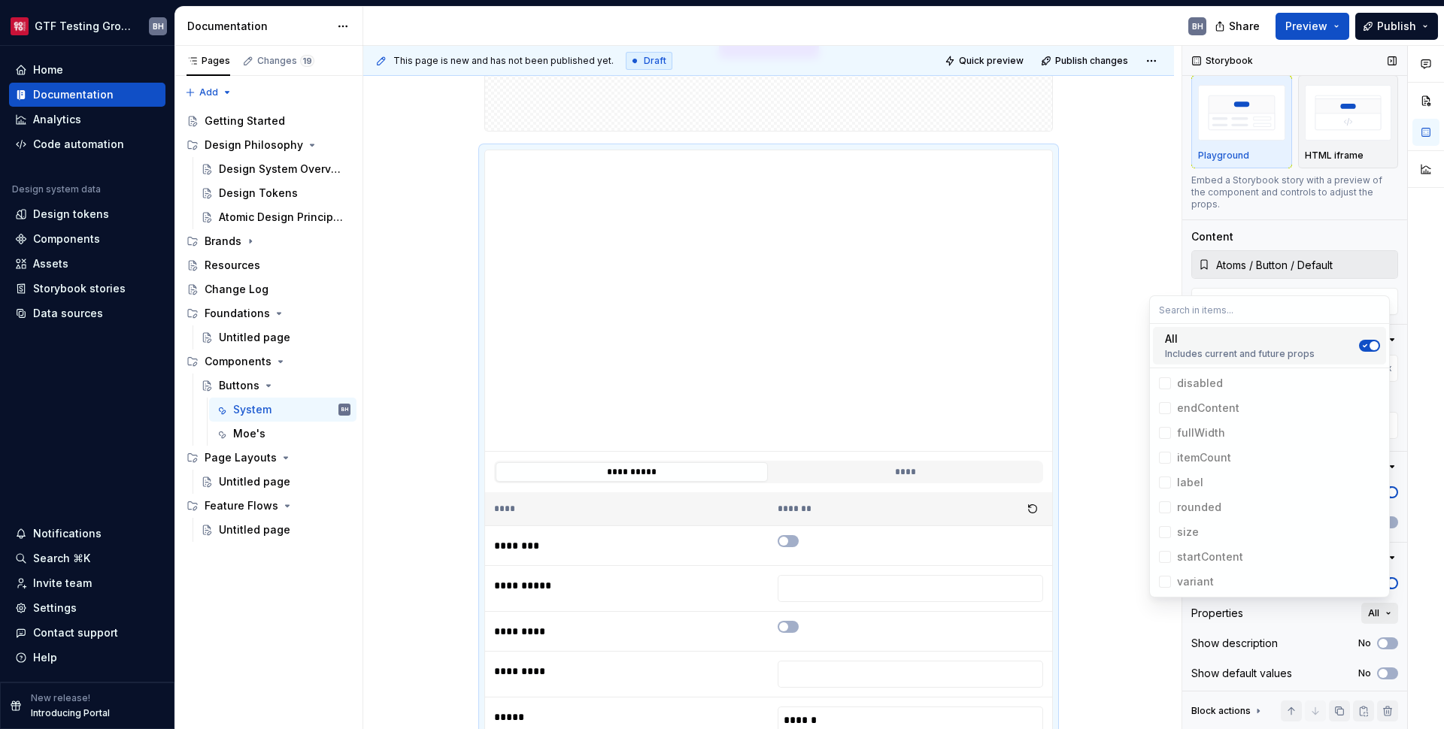
click at [1382, 608] on button "All" at bounding box center [1379, 613] width 37 height 21
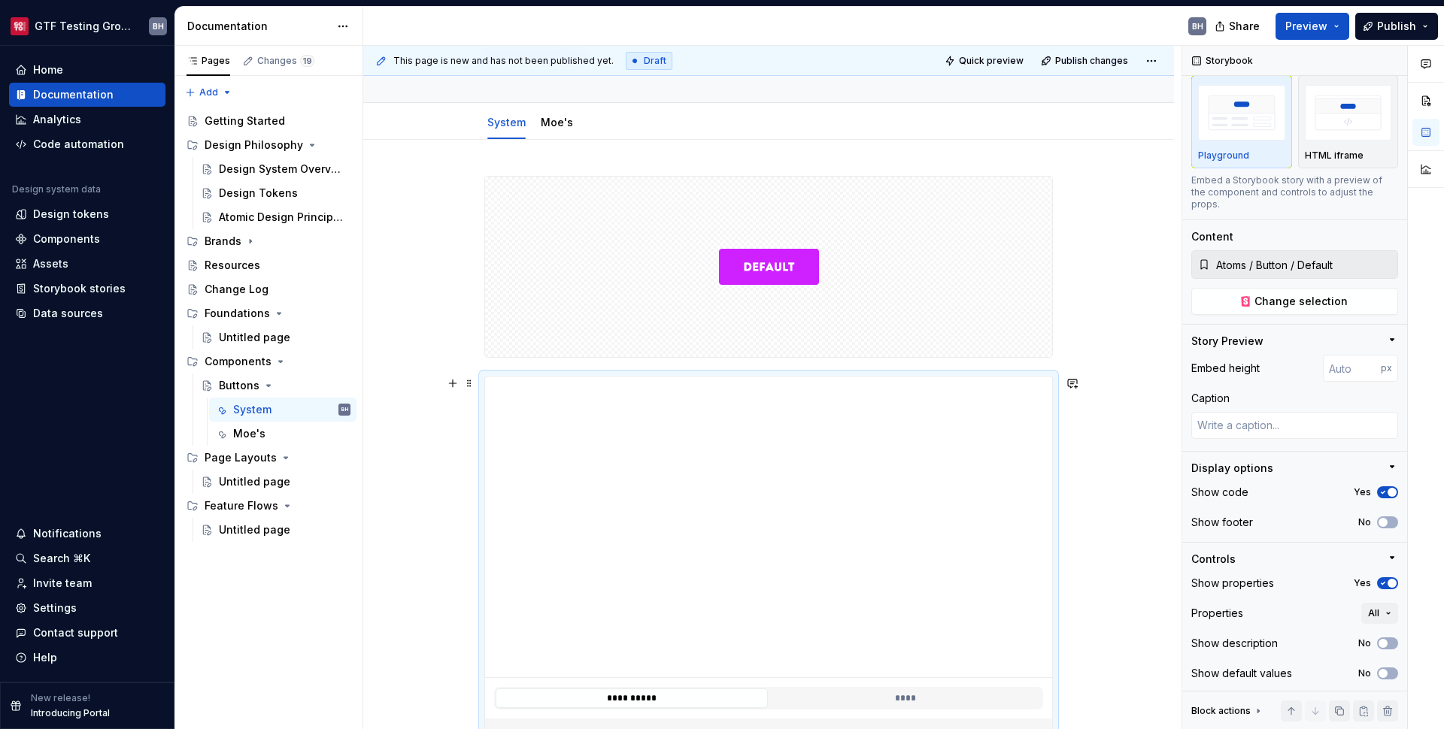
scroll to position [347, 0]
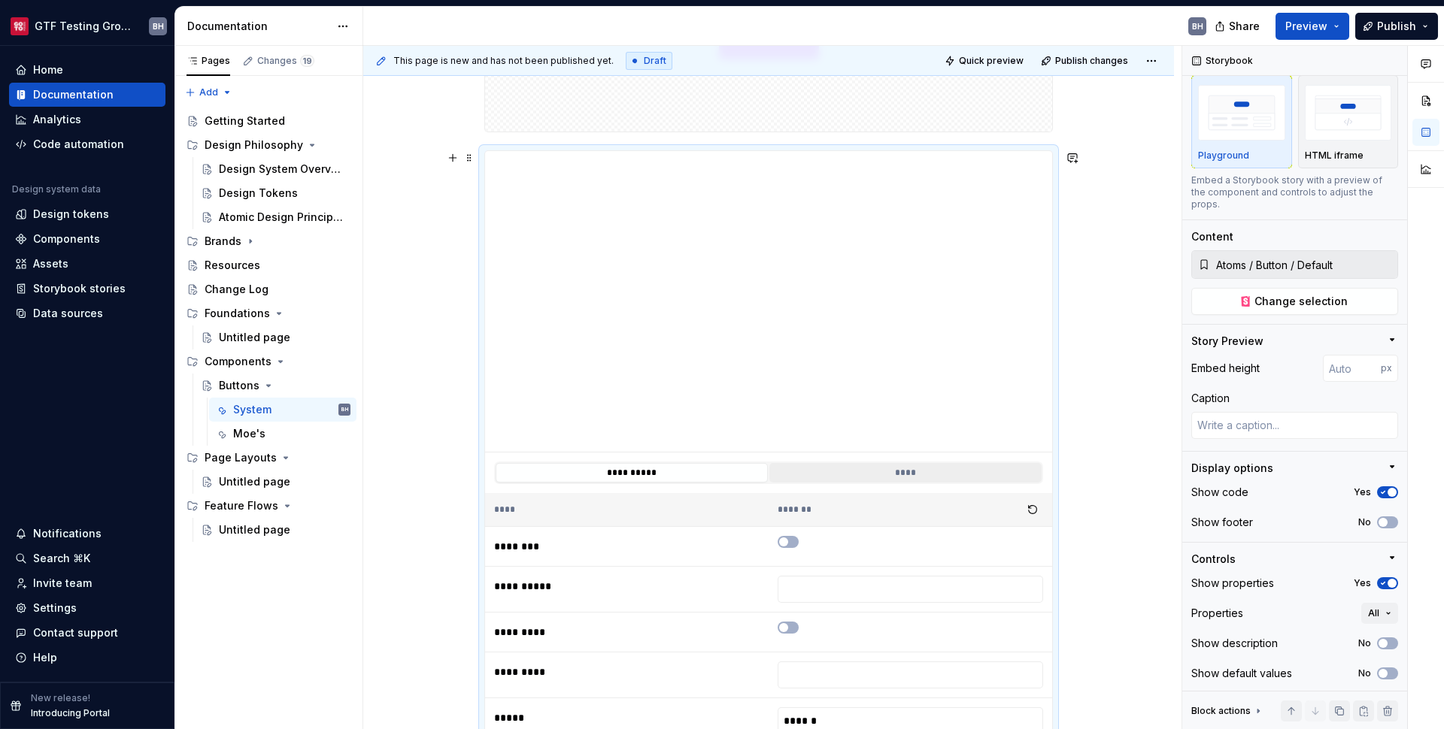
click at [919, 477] on button "****" at bounding box center [905, 473] width 272 height 20
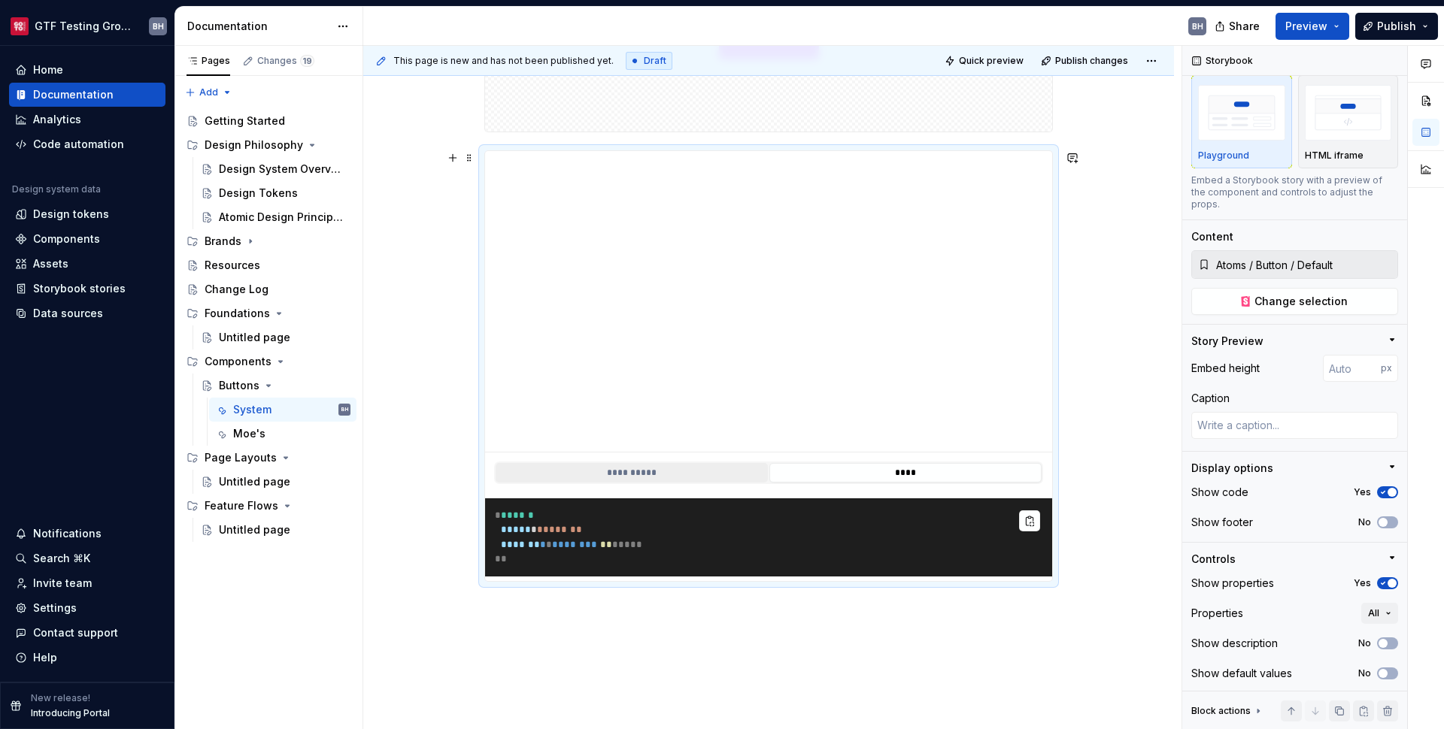
click at [694, 472] on button "**********" at bounding box center [631, 473] width 272 height 20
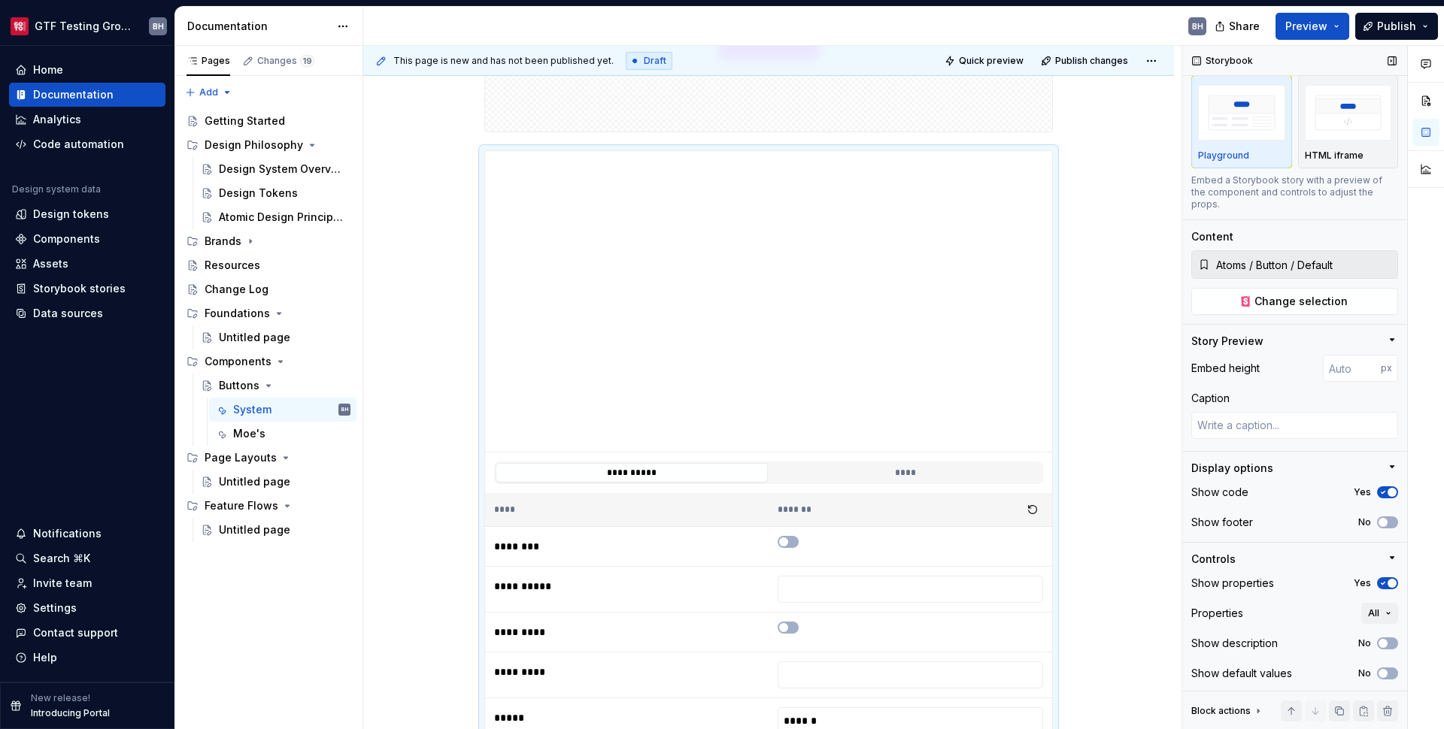
click at [1380, 488] on icon "button" at bounding box center [1383, 492] width 12 height 9
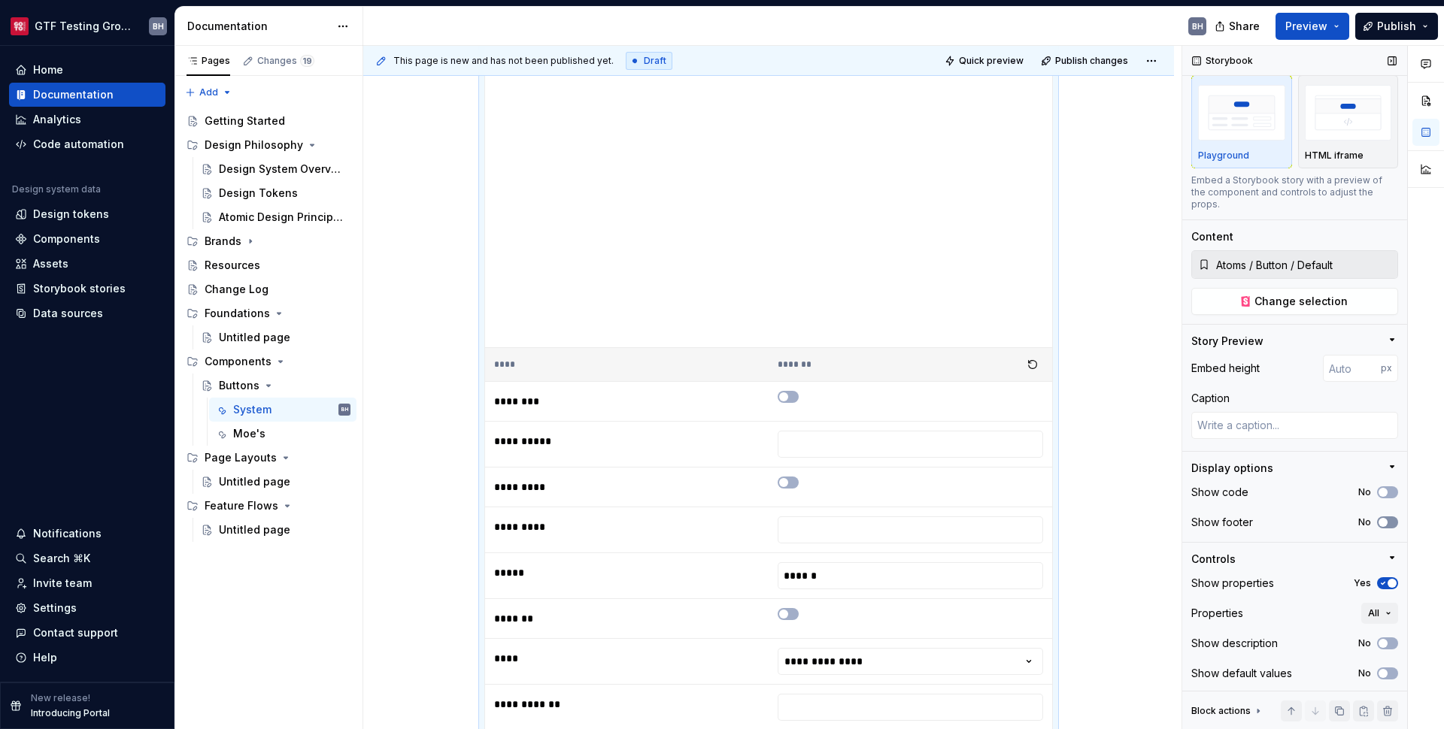
click at [1378, 524] on span "button" at bounding box center [1382, 522] width 9 height 9
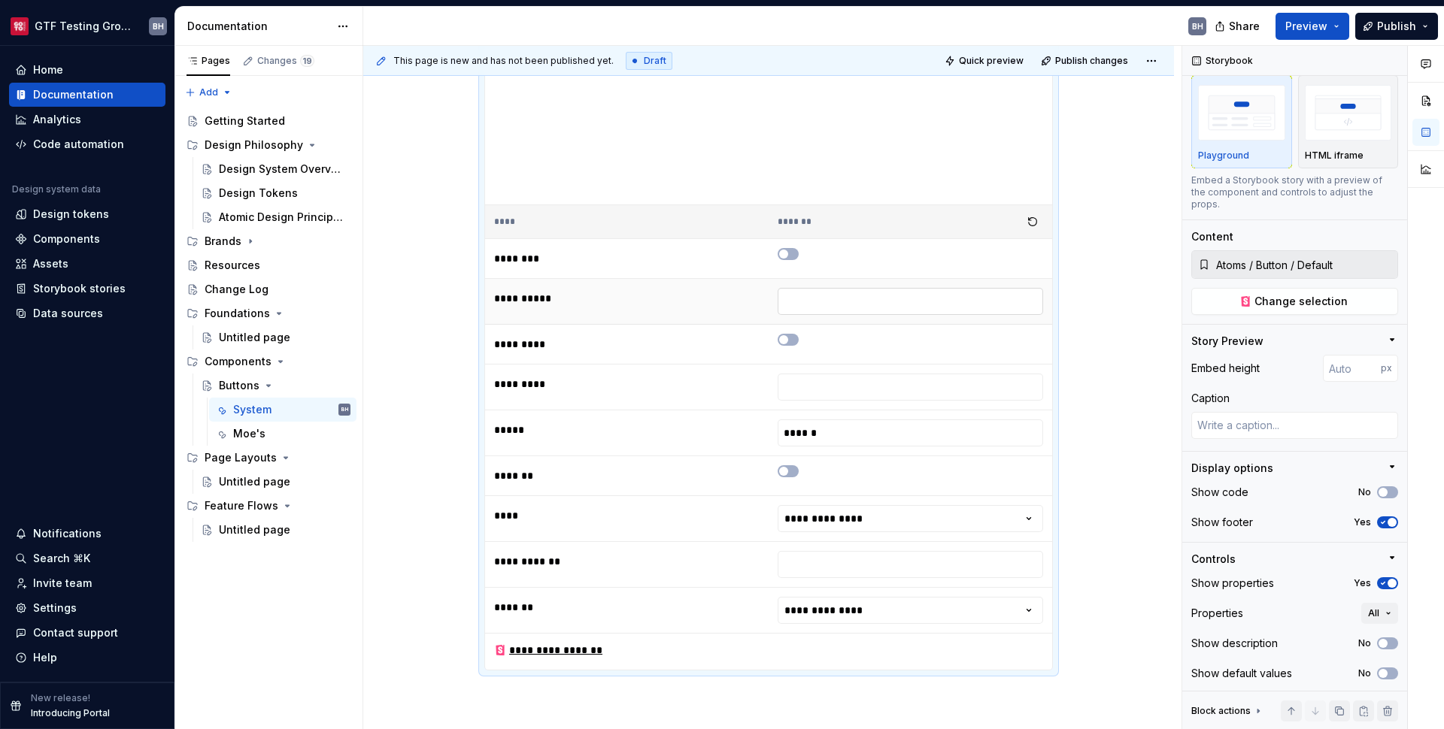
scroll to position [609, 0]
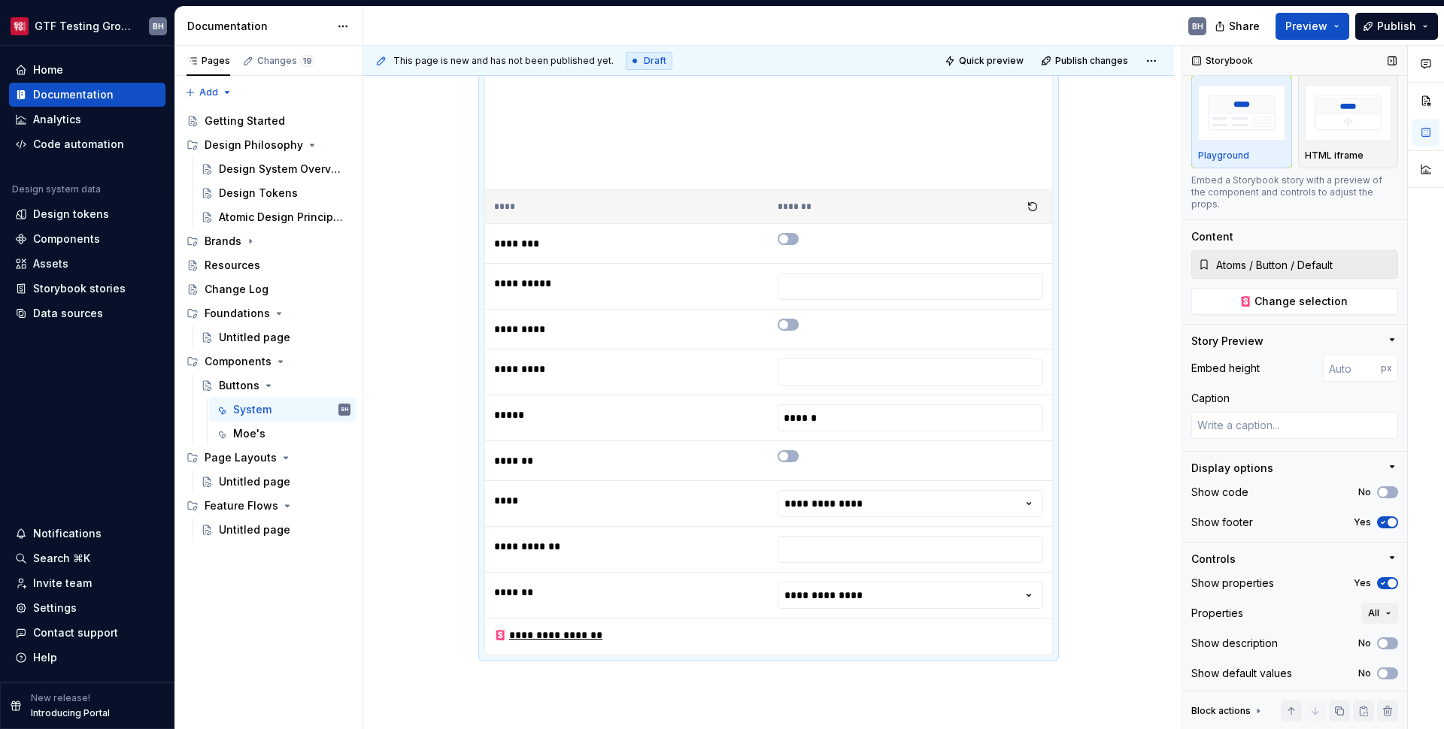
click at [1378, 518] on icon "button" at bounding box center [1383, 522] width 12 height 9
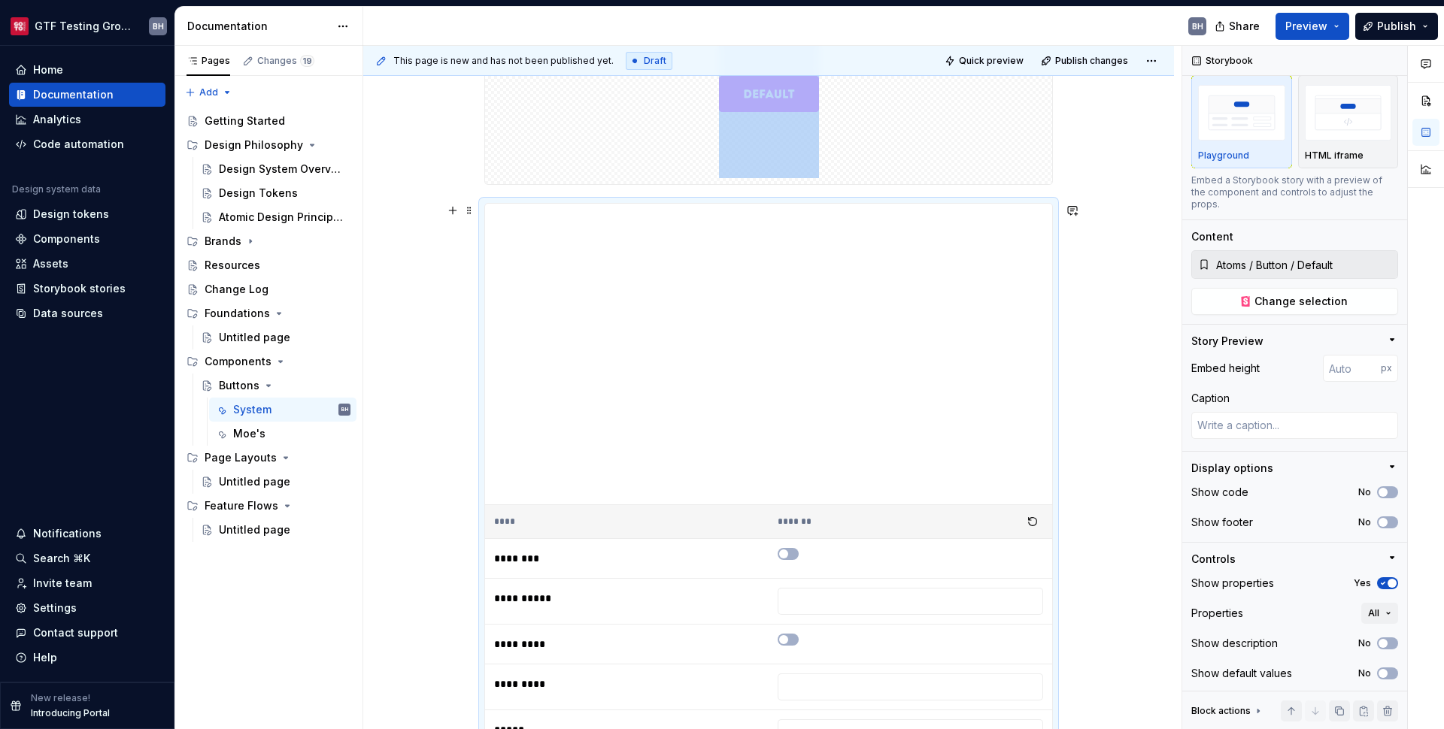
scroll to position [283, 0]
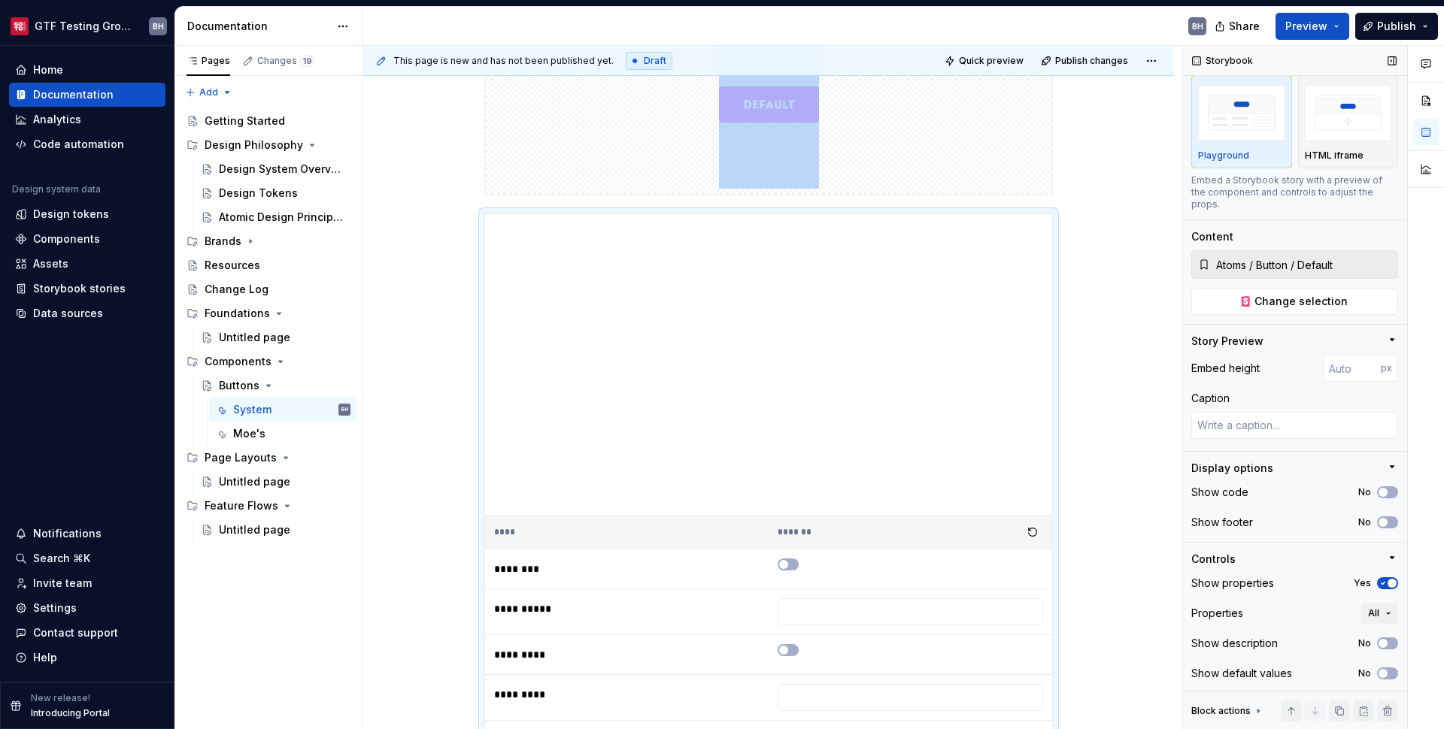
click at [1386, 466] on icon "button" at bounding box center [1392, 467] width 12 height 12
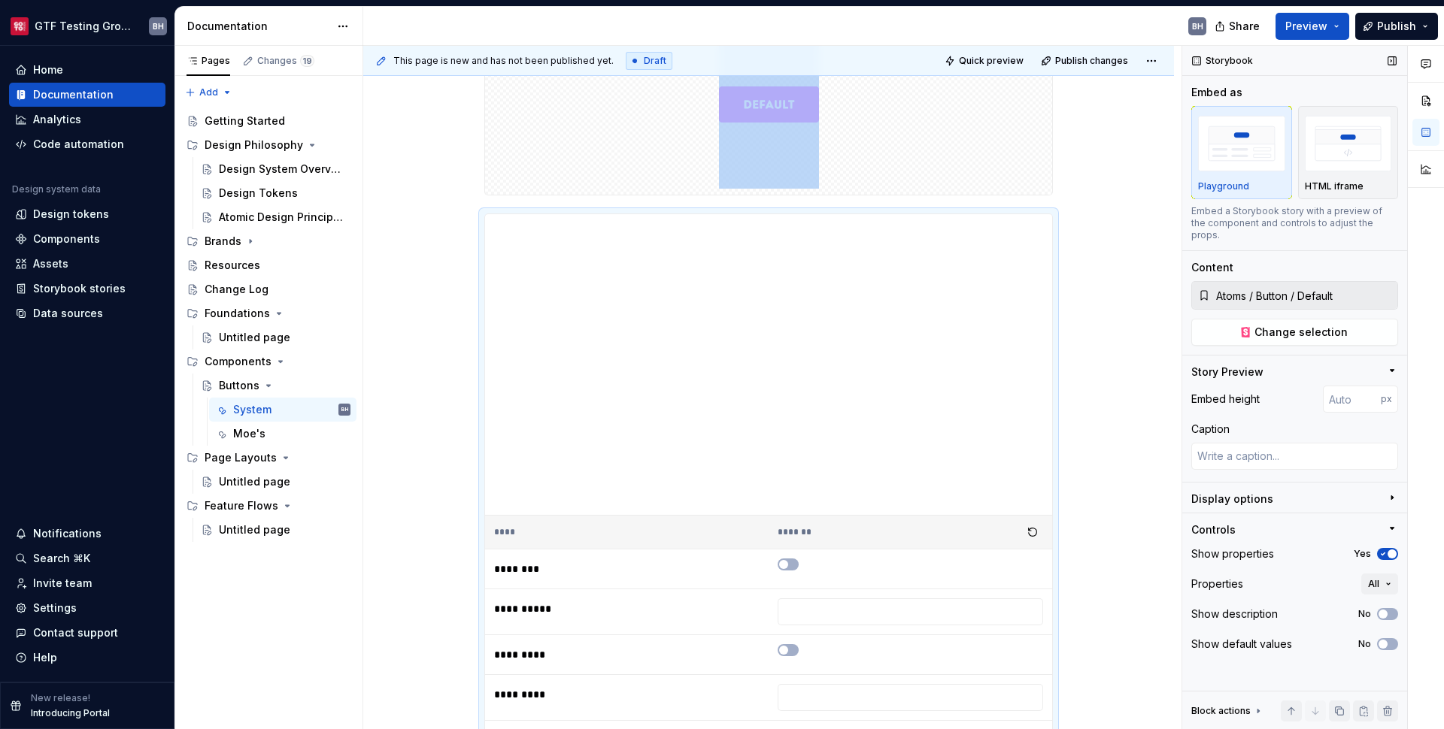
scroll to position [0, 0]
click at [1390, 523] on icon "button" at bounding box center [1392, 529] width 12 height 12
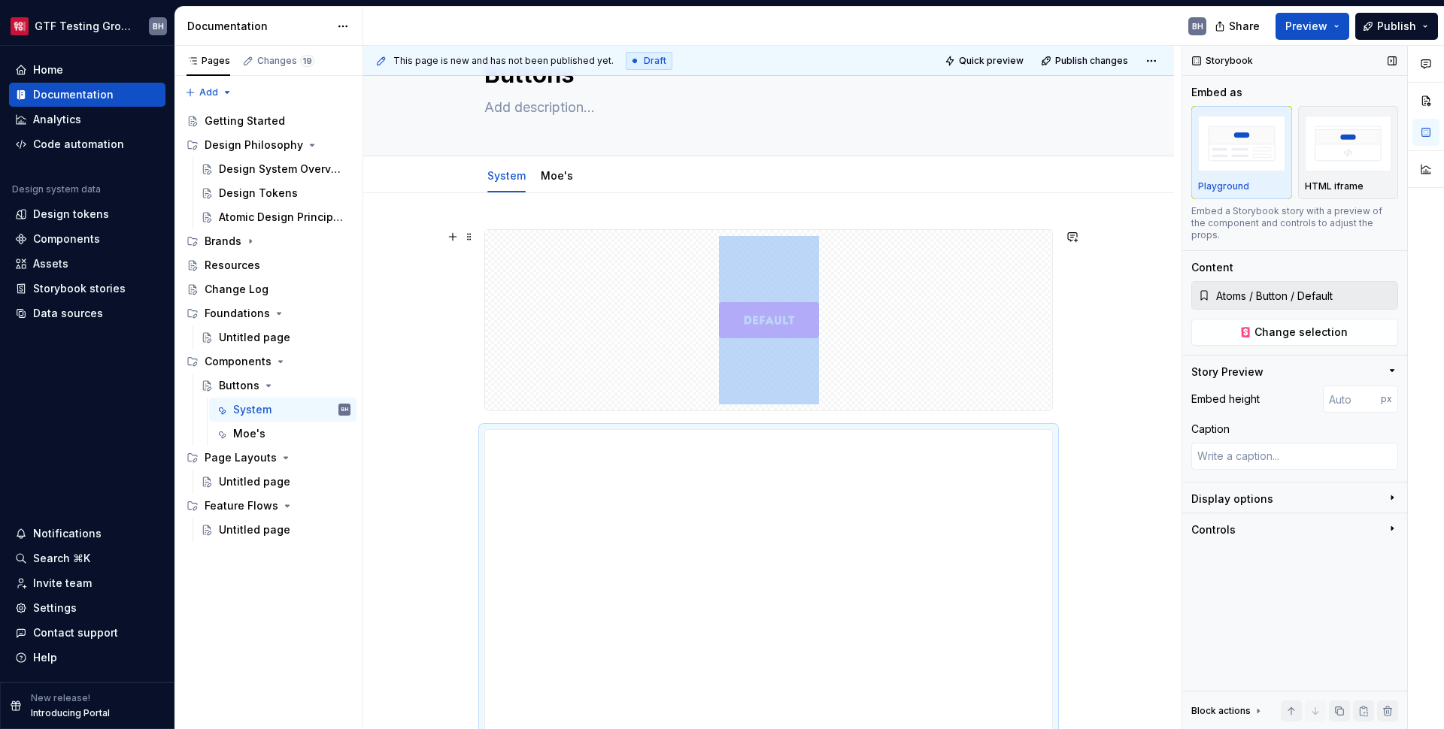
scroll to position [158, 0]
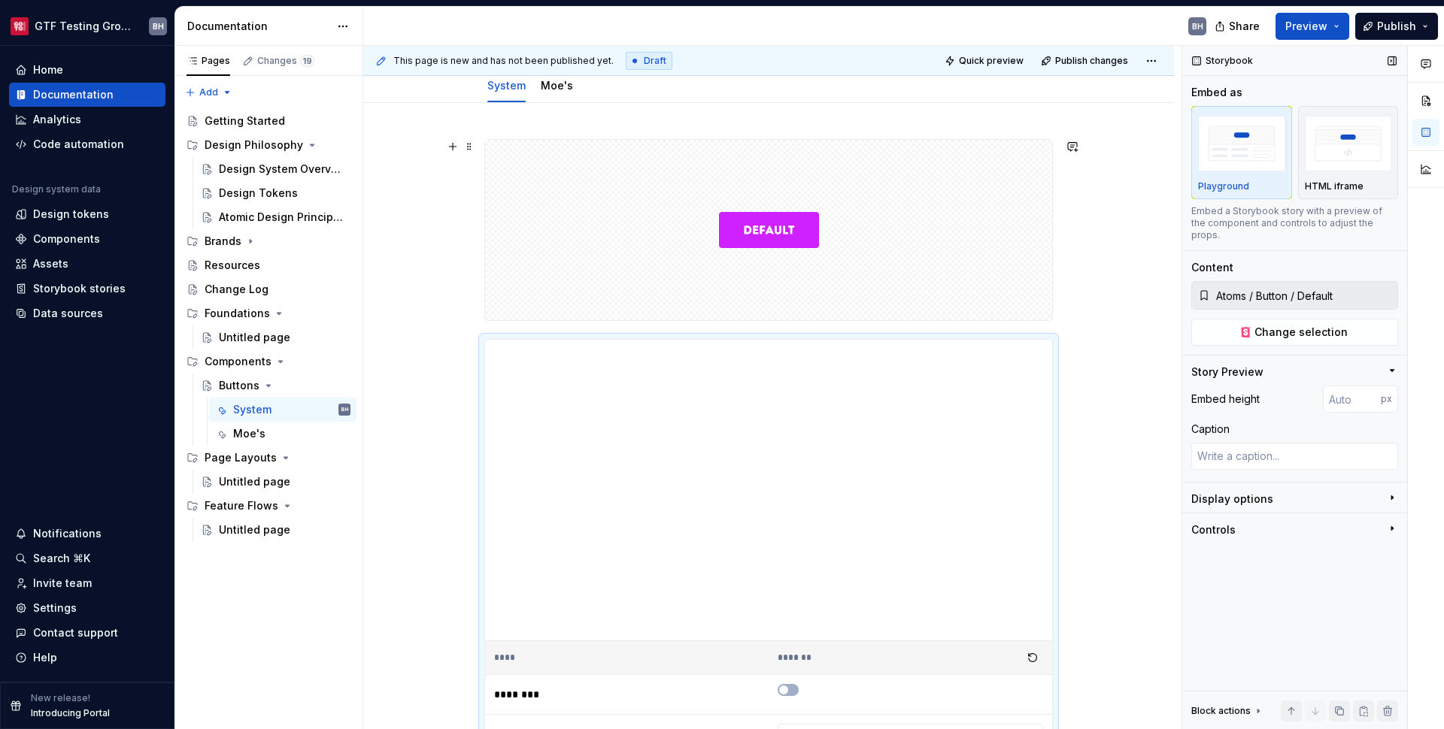
click at [472, 324] on div "**********" at bounding box center [768, 705] width 810 height 1204
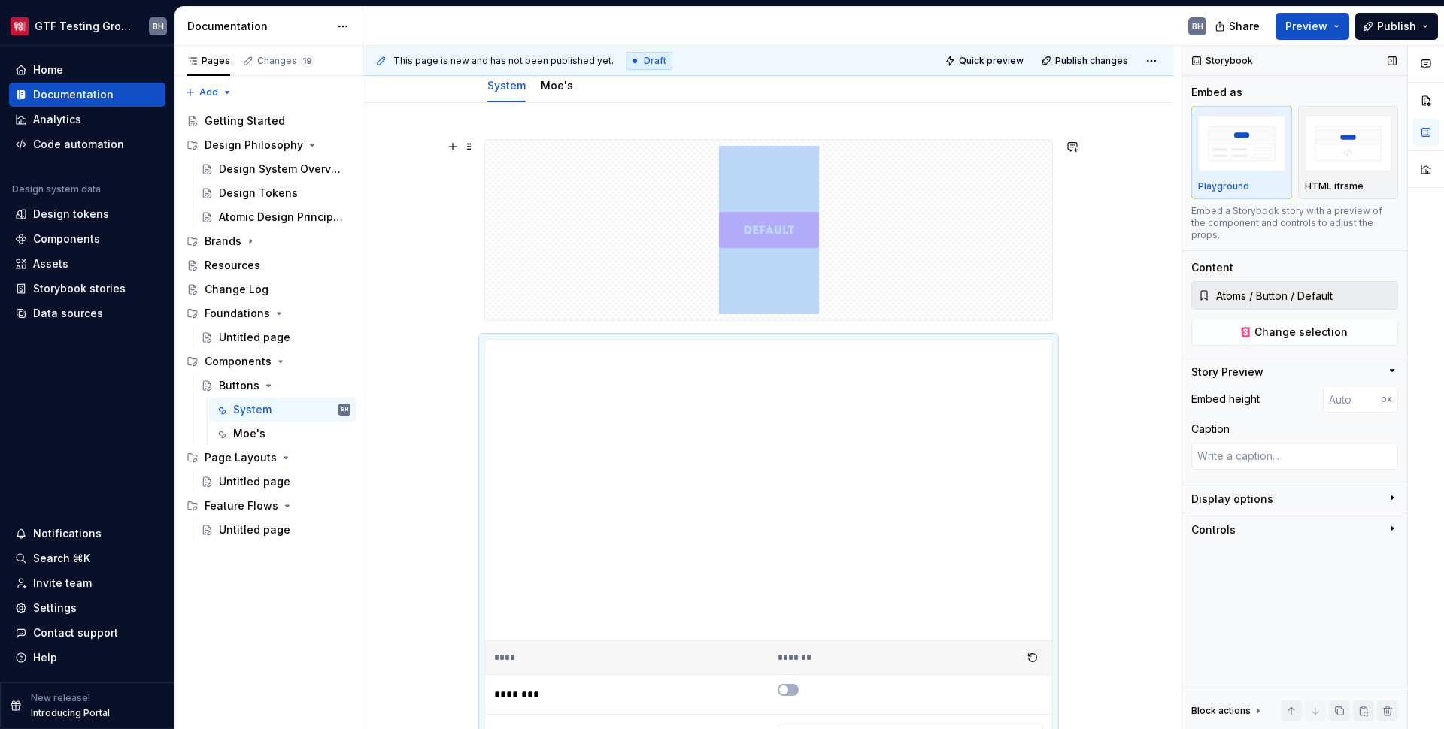
click at [501, 321] on div at bounding box center [768, 230] width 568 height 182
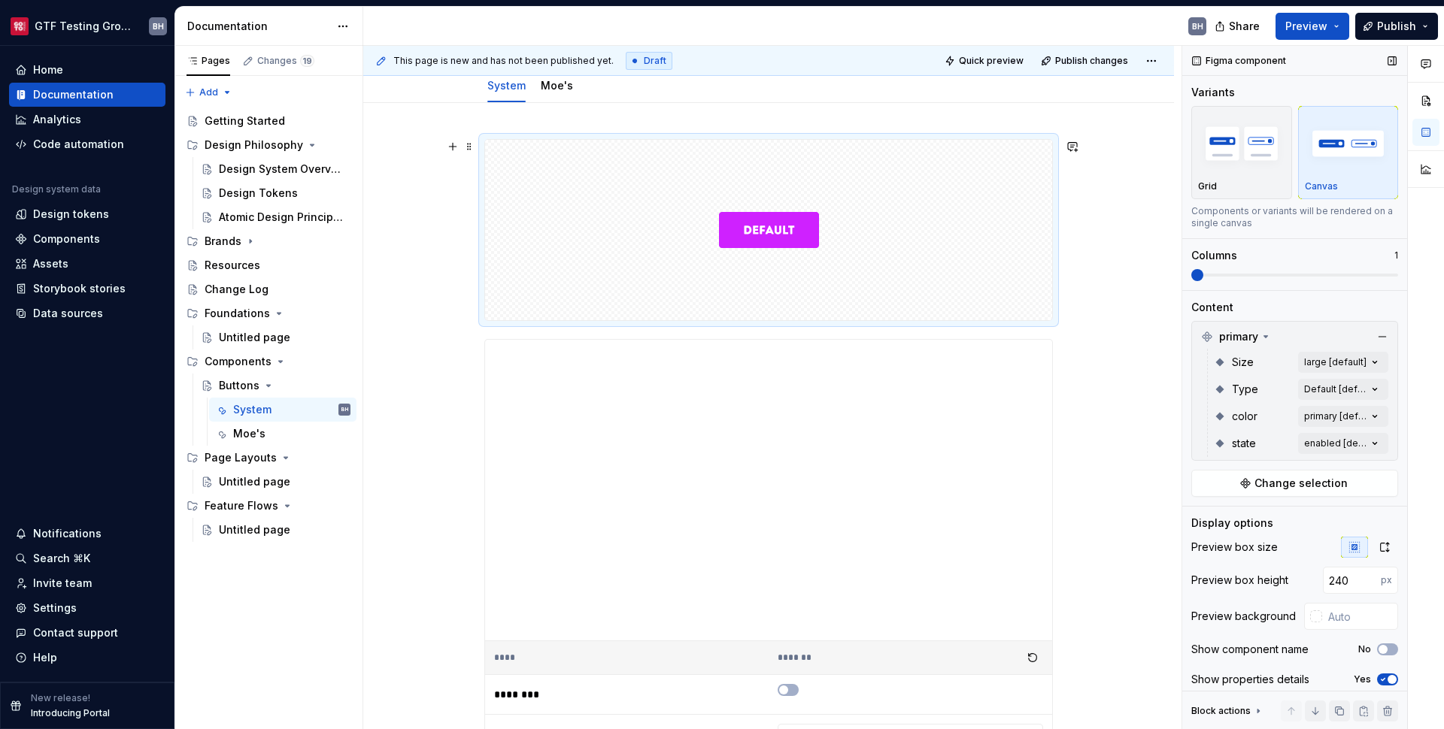
click at [501, 321] on div at bounding box center [768, 230] width 568 height 182
type textarea "*"
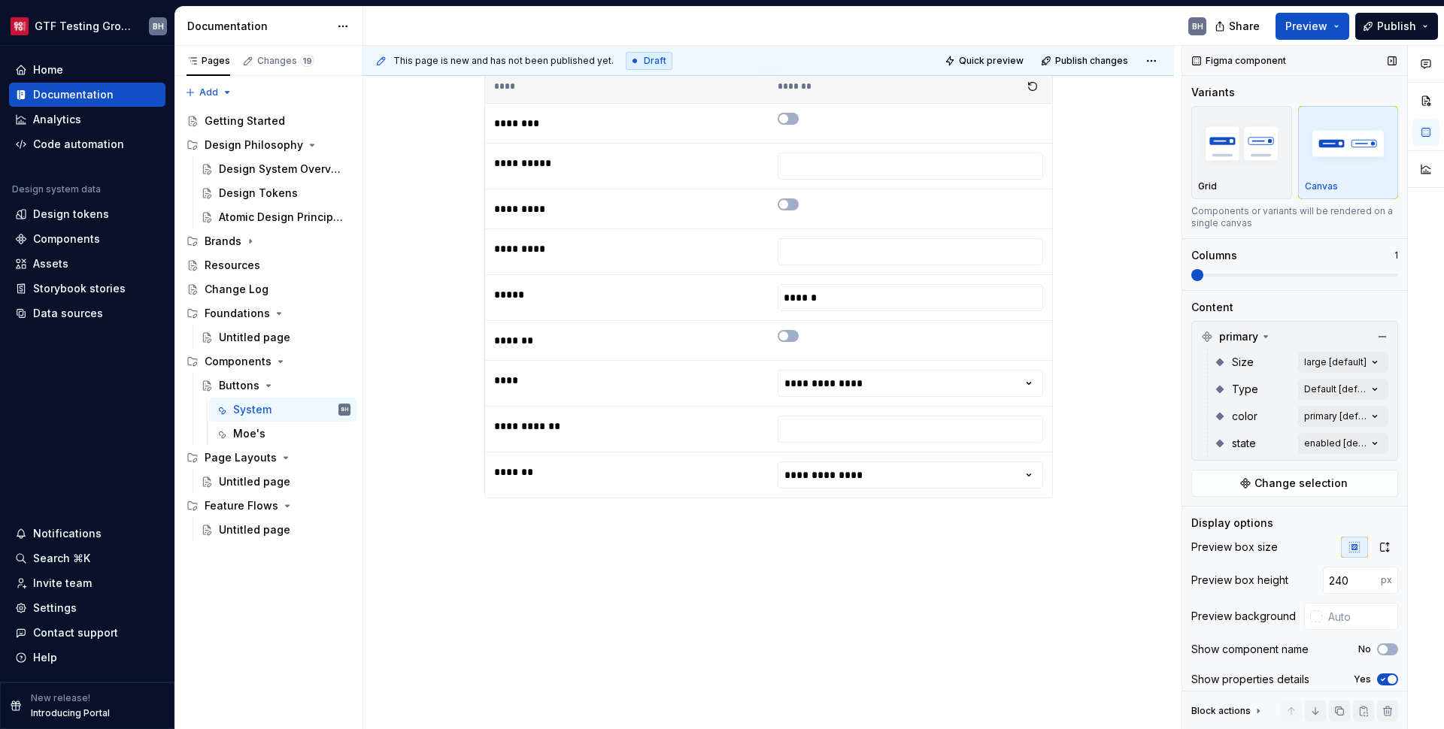
scroll to position [735, 0]
click at [691, 526] on div "**********" at bounding box center [768, 128] width 810 height 1204
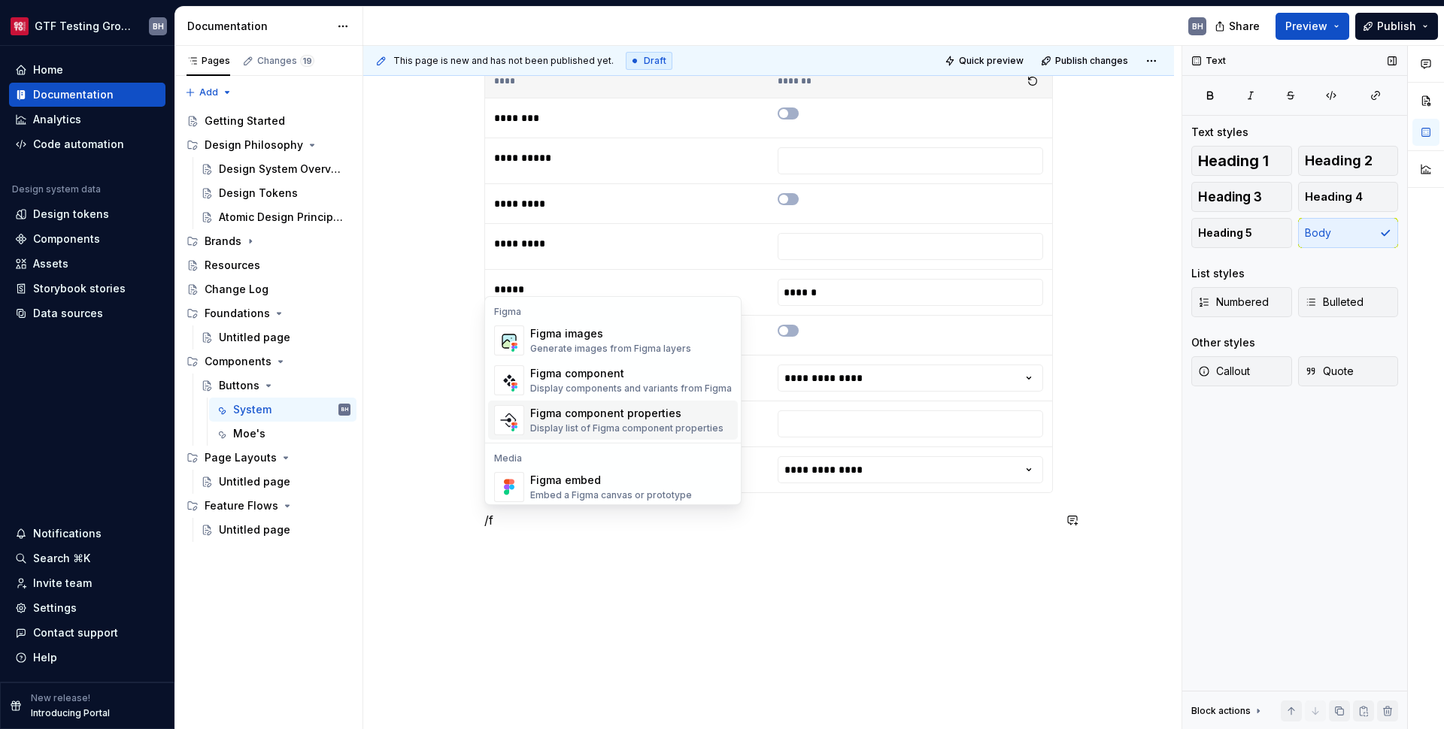
click at [647, 423] on div "Display list of Figma component properties" at bounding box center [626, 429] width 193 height 12
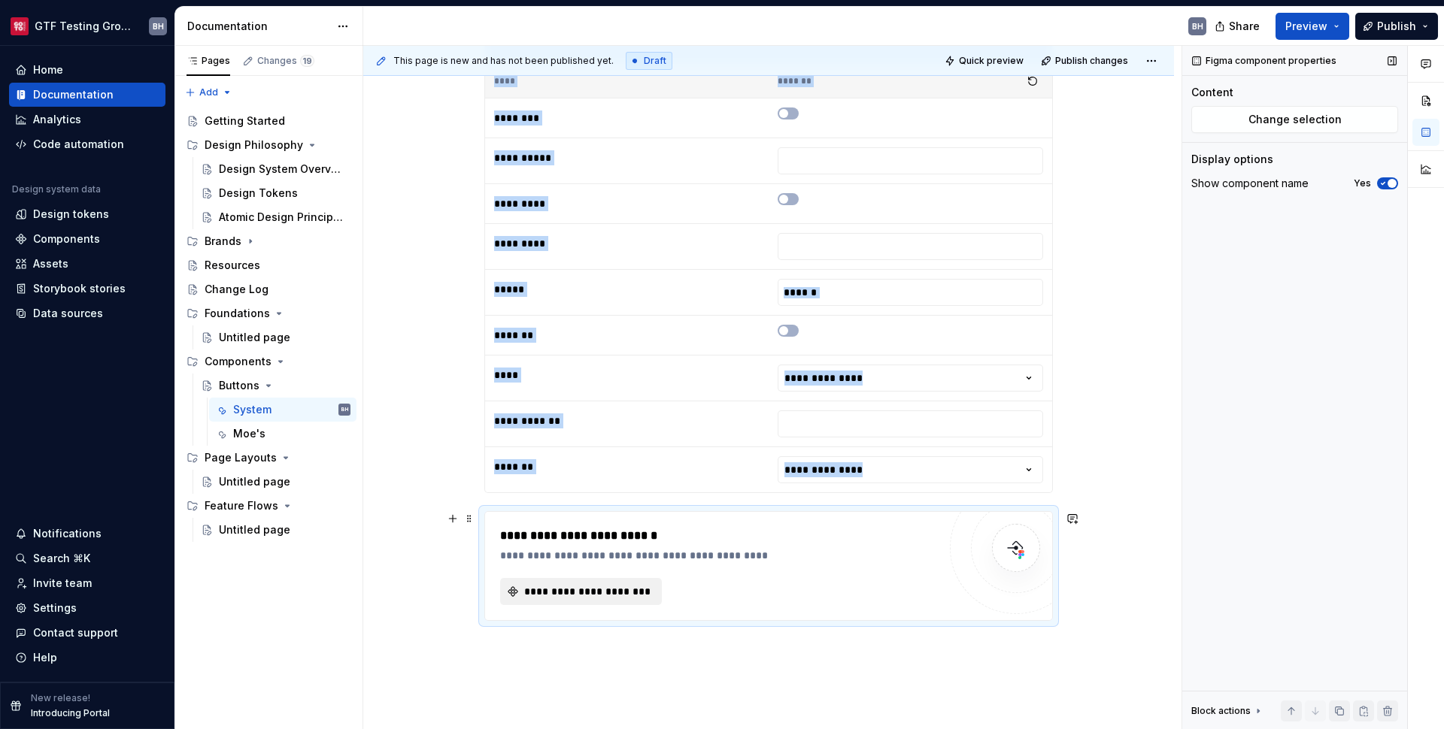
click at [614, 594] on span "**********" at bounding box center [587, 591] width 130 height 15
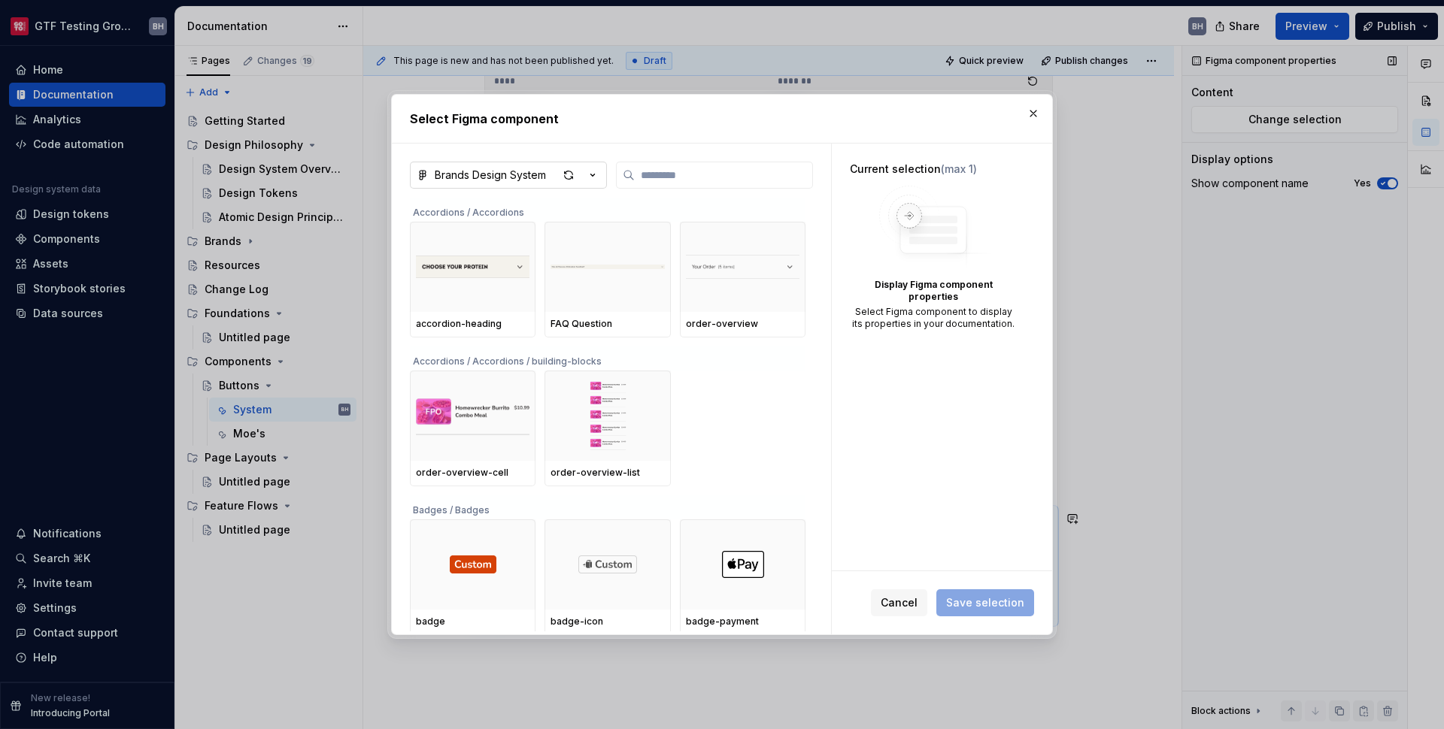
click at [598, 178] on icon "button" at bounding box center [592, 175] width 15 height 15
click at [550, 232] on div "DS Test - Buttons" at bounding box center [554, 232] width 203 height 15
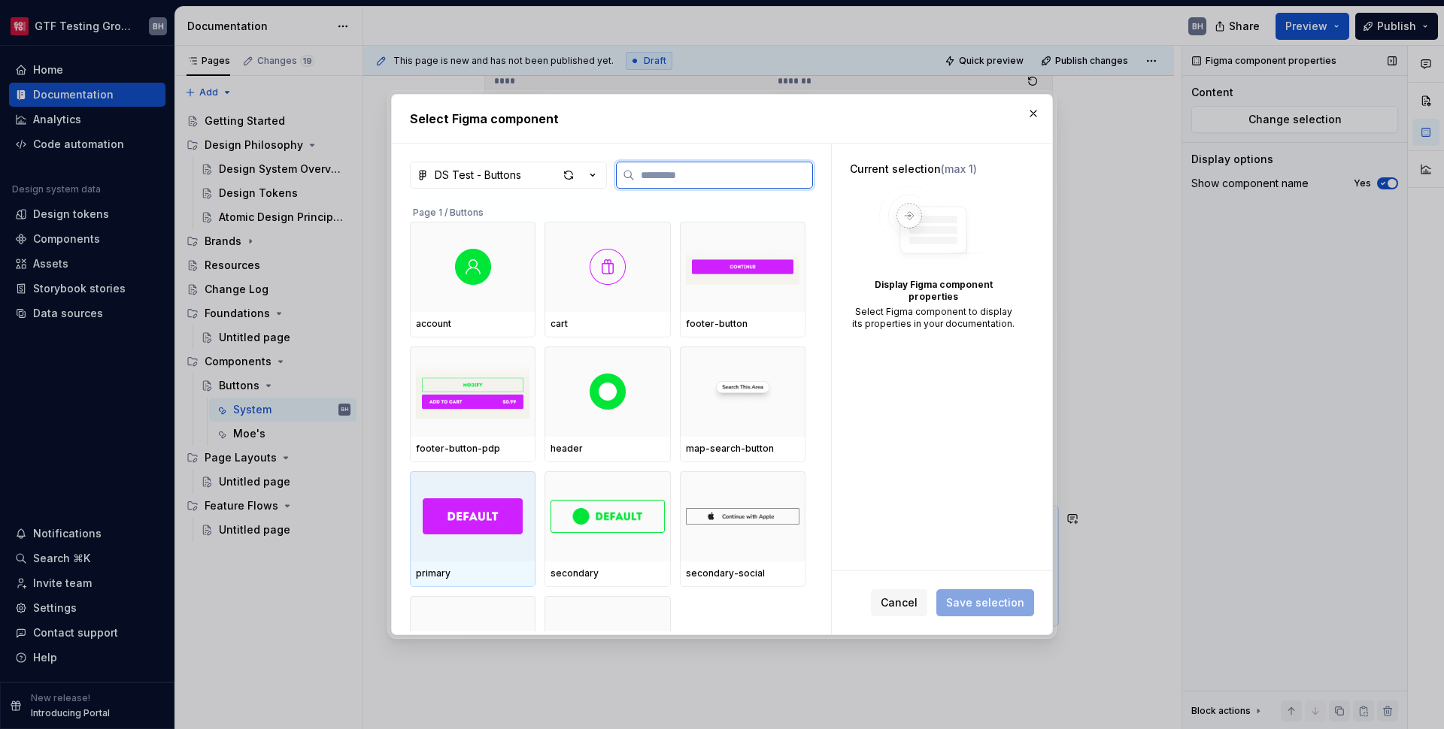
click at [520, 501] on img at bounding box center [473, 516] width 100 height 36
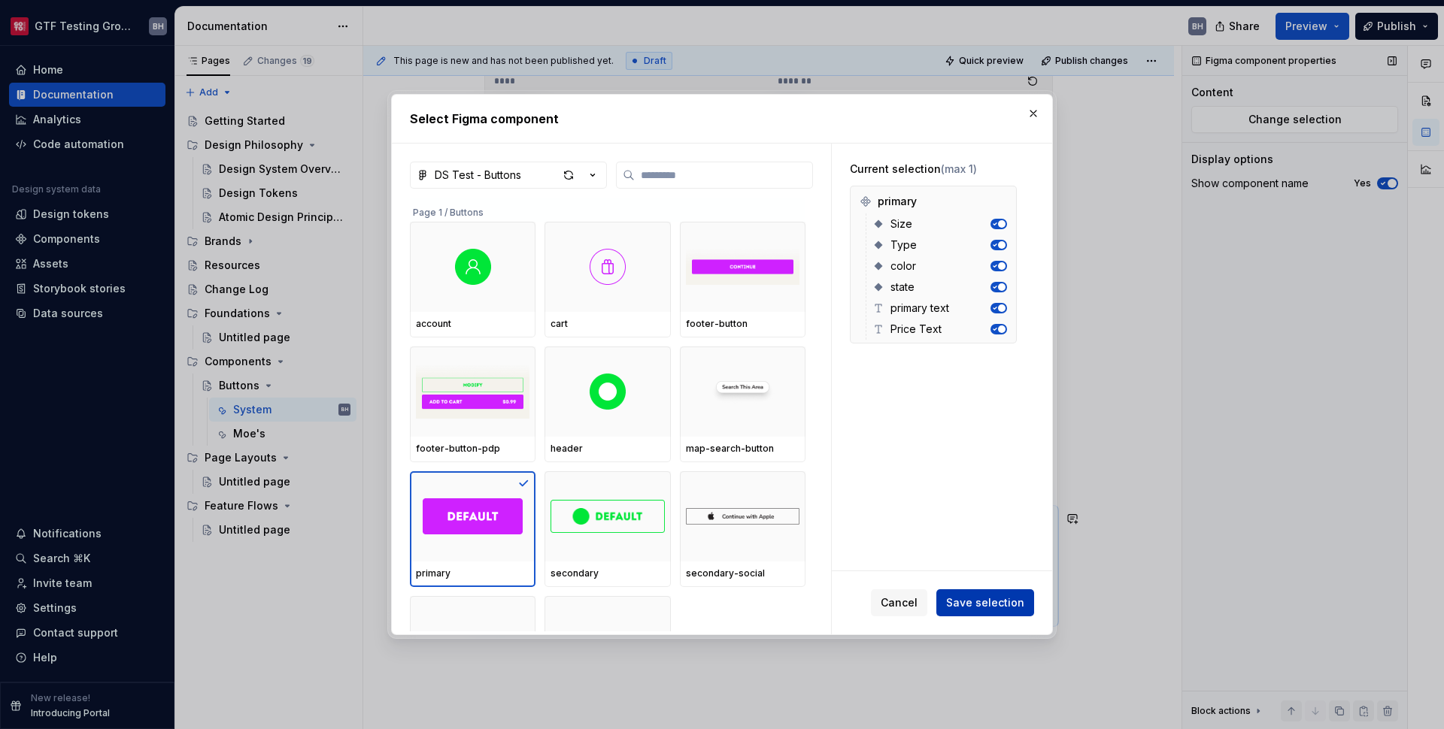
click at [1012, 610] on span "Save selection" at bounding box center [985, 602] width 78 height 15
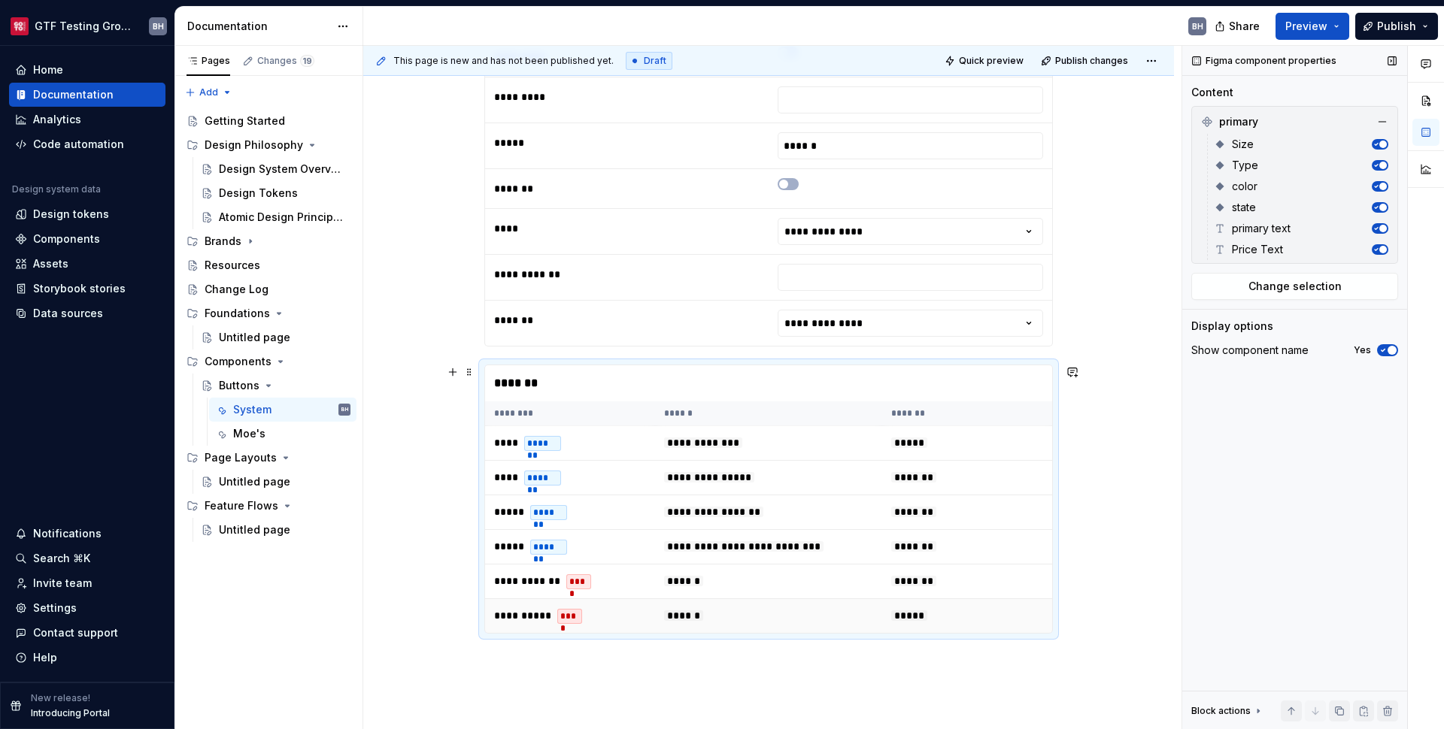
scroll to position [892, 0]
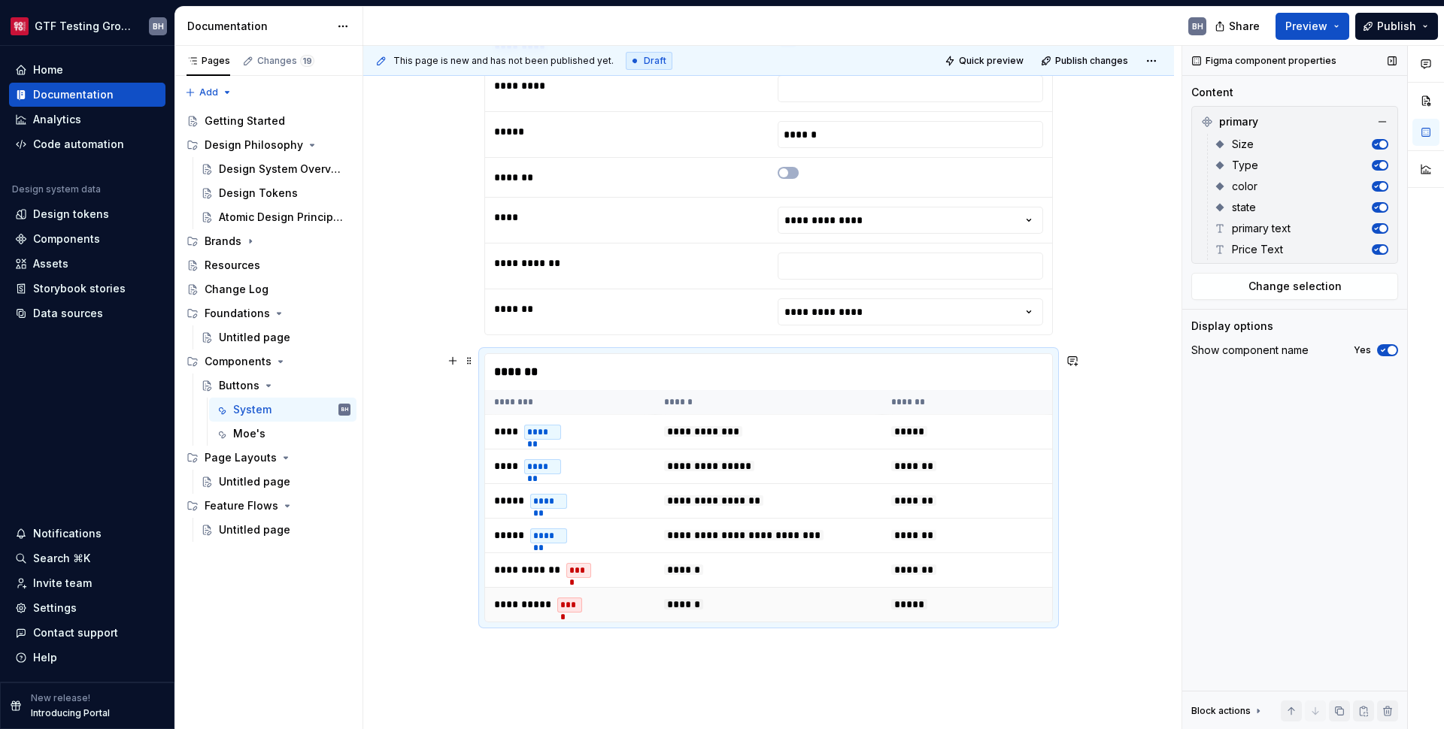
click at [1012, 595] on td "*****" at bounding box center [967, 605] width 170 height 35
click at [1387, 353] on icon "button" at bounding box center [1383, 350] width 12 height 9
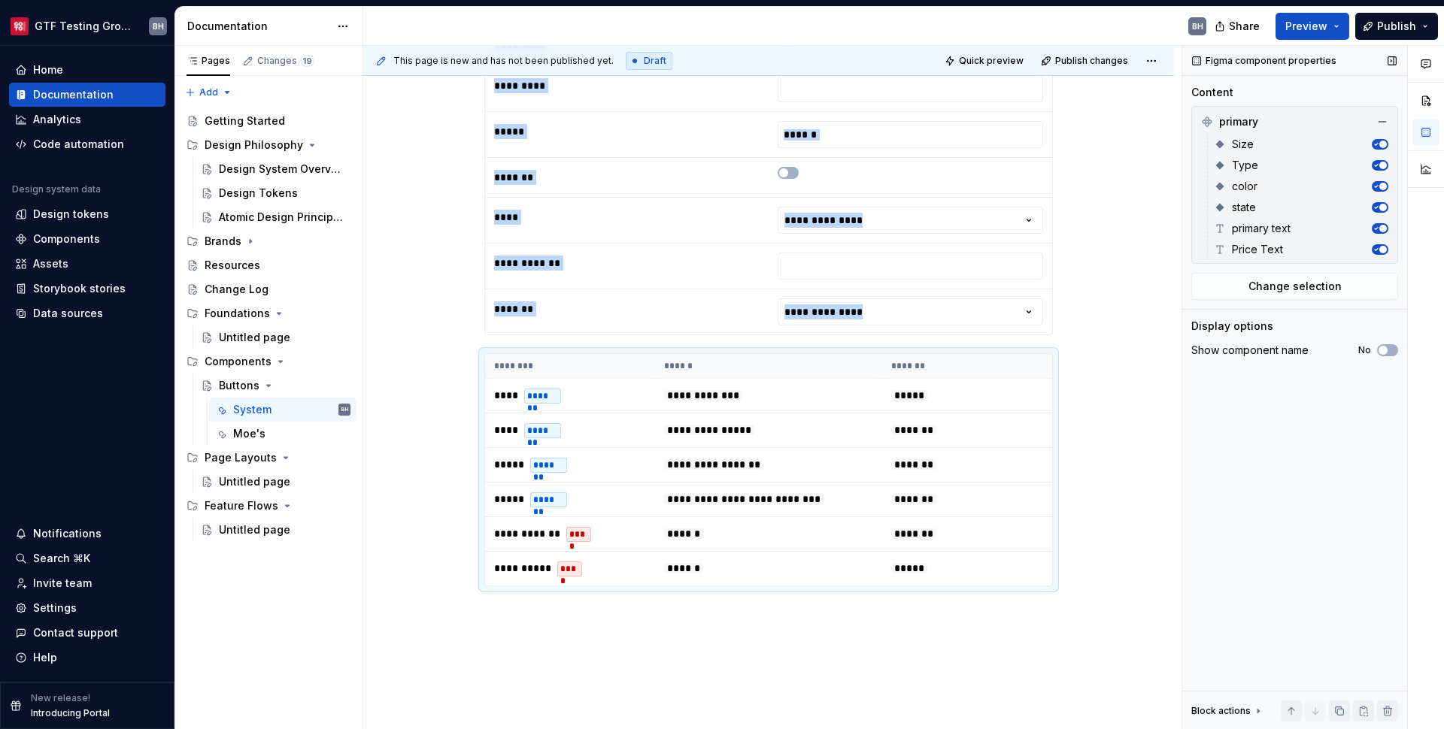
click at [1380, 247] on span "button" at bounding box center [1383, 250] width 8 height 8
click at [1380, 247] on span "button" at bounding box center [1377, 250] width 8 height 8
click at [1329, 33] on button "Preview" at bounding box center [1312, 26] width 74 height 27
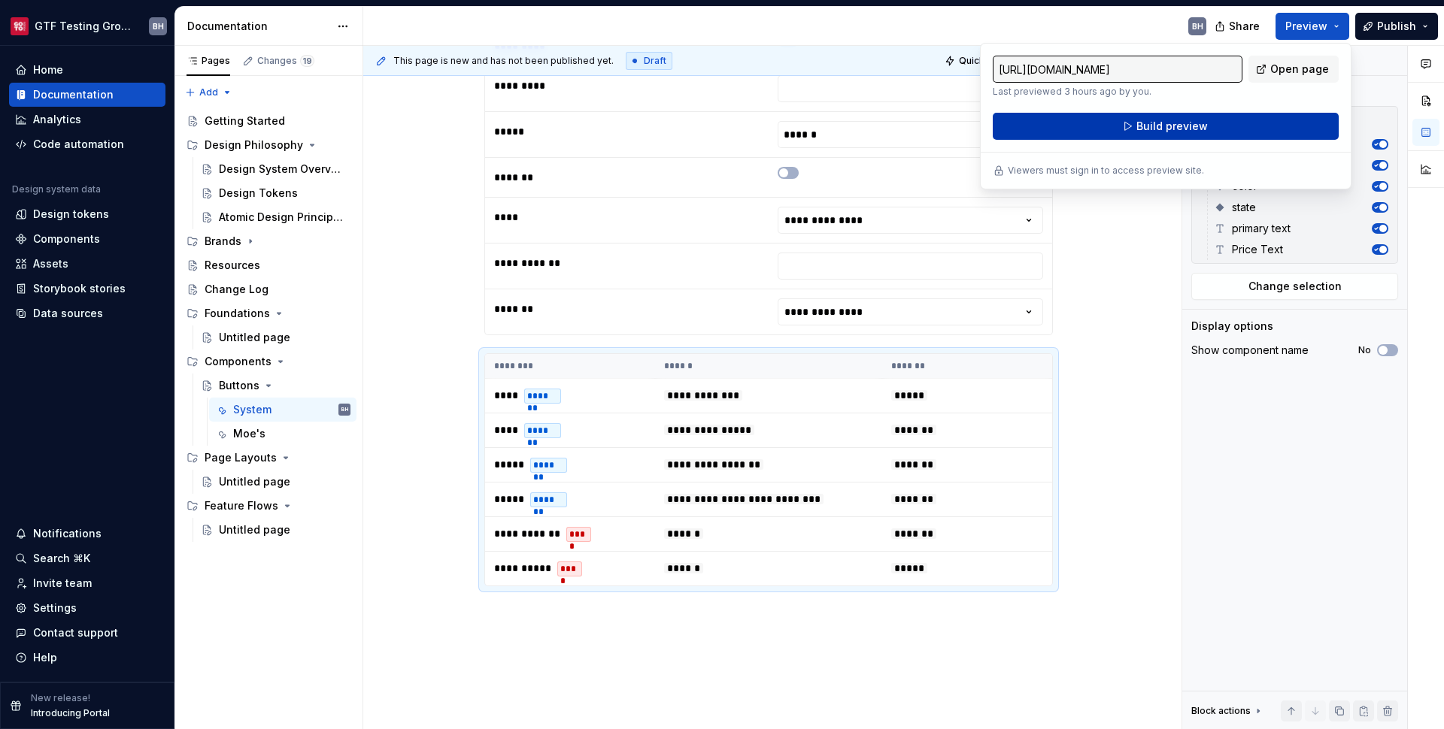
click at [1276, 120] on button "Build preview" at bounding box center [1165, 126] width 346 height 27
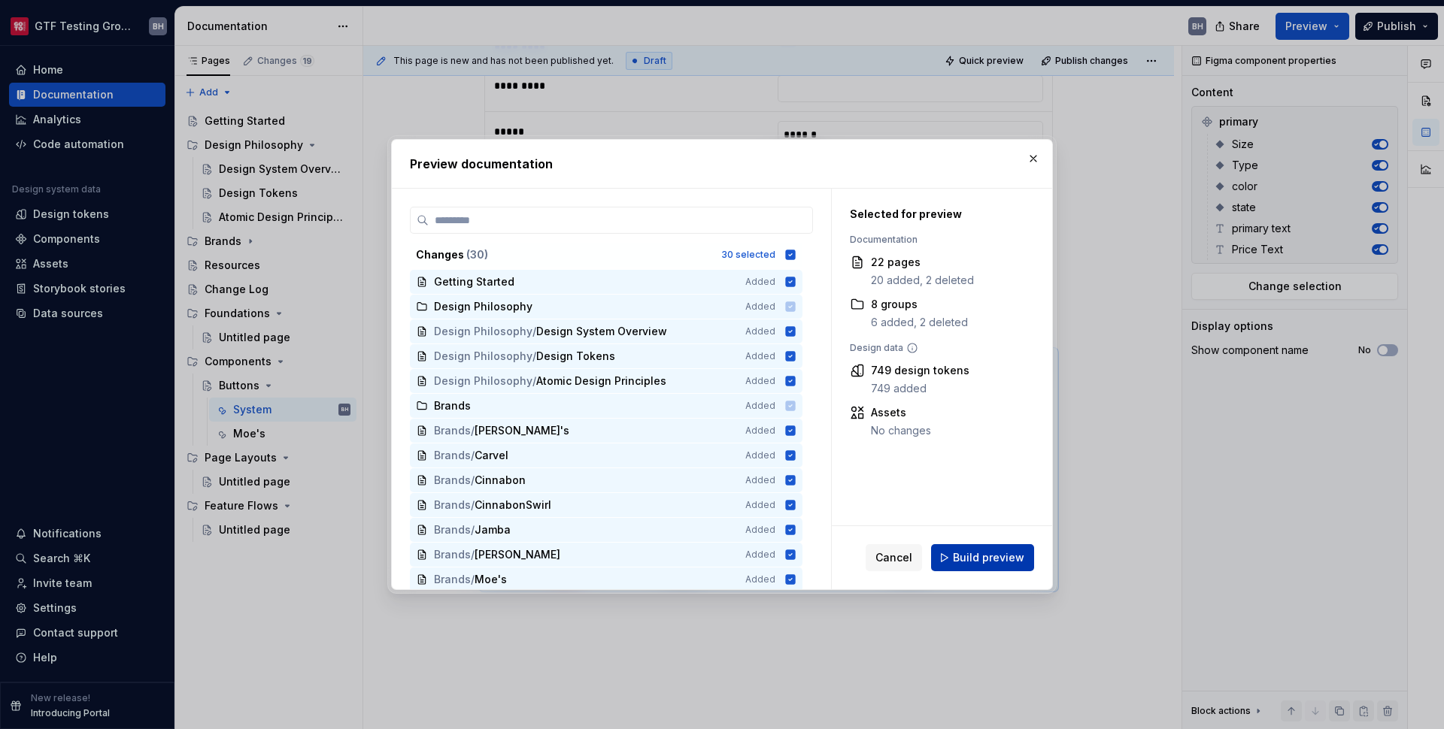
click at [989, 550] on button "Build preview" at bounding box center [982, 557] width 103 height 27
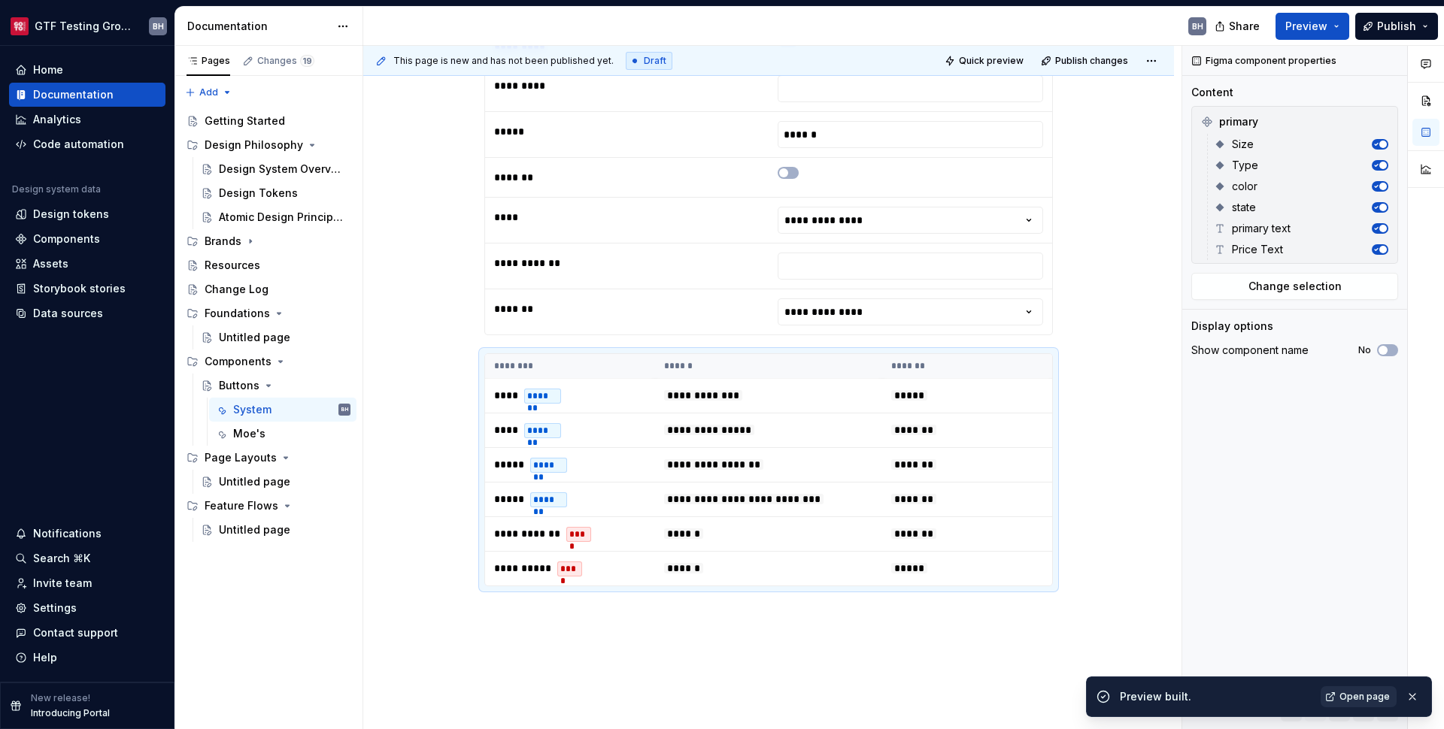
click at [1354, 694] on span "Open page" at bounding box center [1364, 697] width 50 height 12
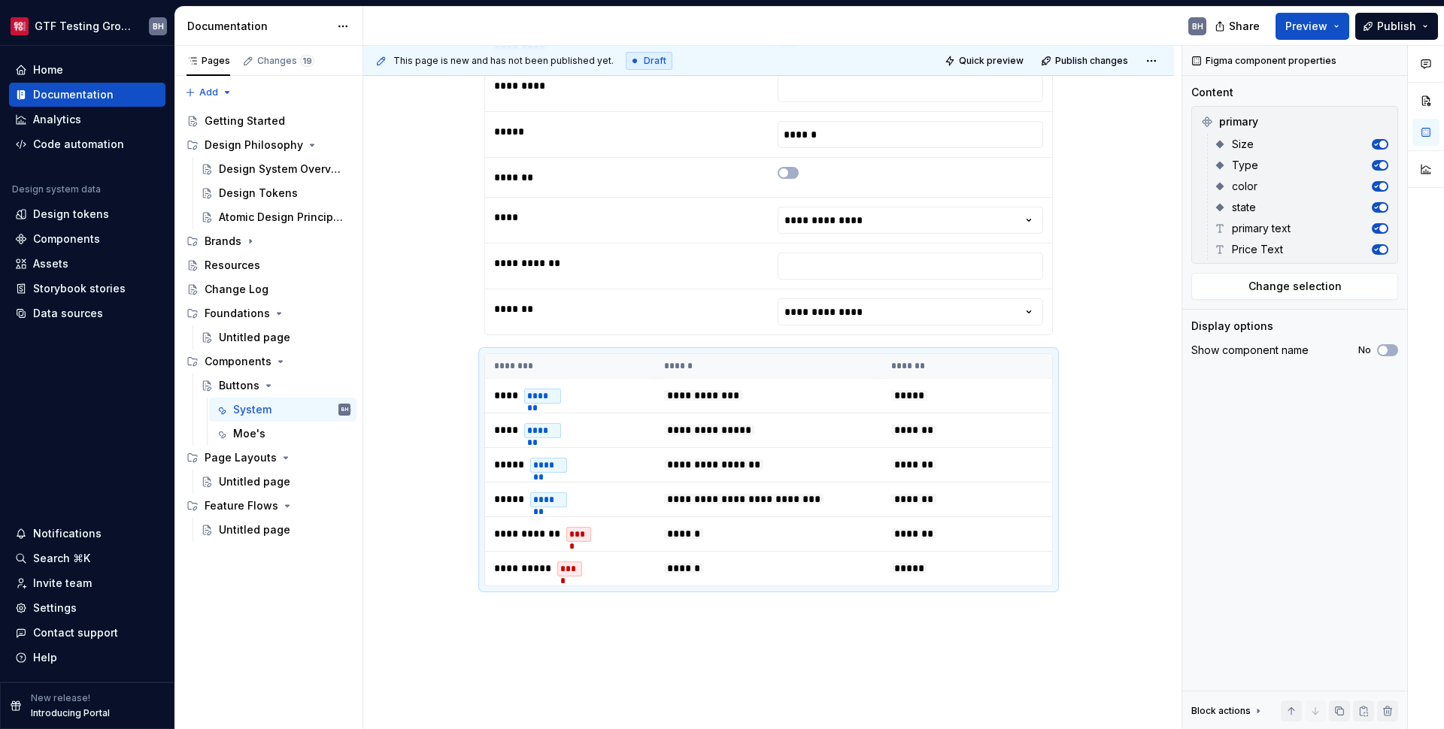
type textarea "*"
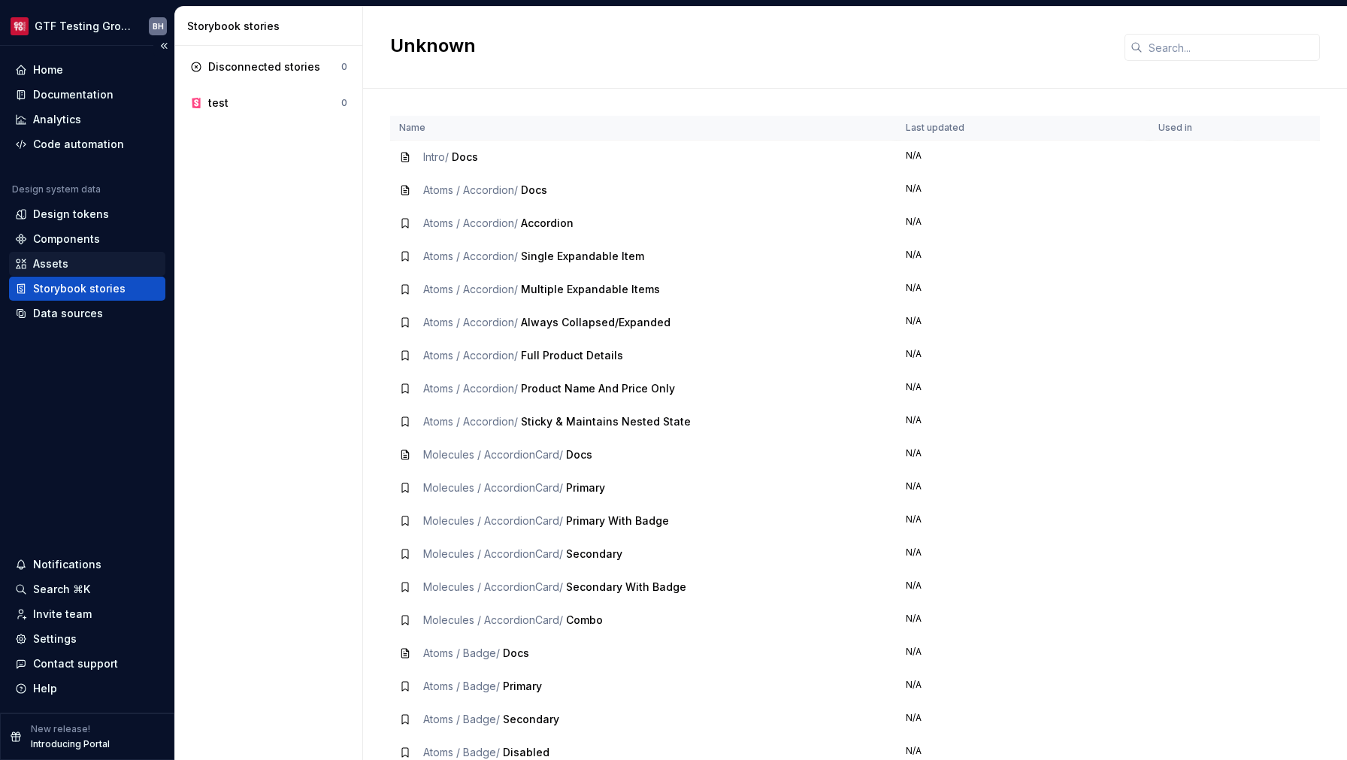
click at [93, 263] on div "Assets" at bounding box center [87, 263] width 144 height 15
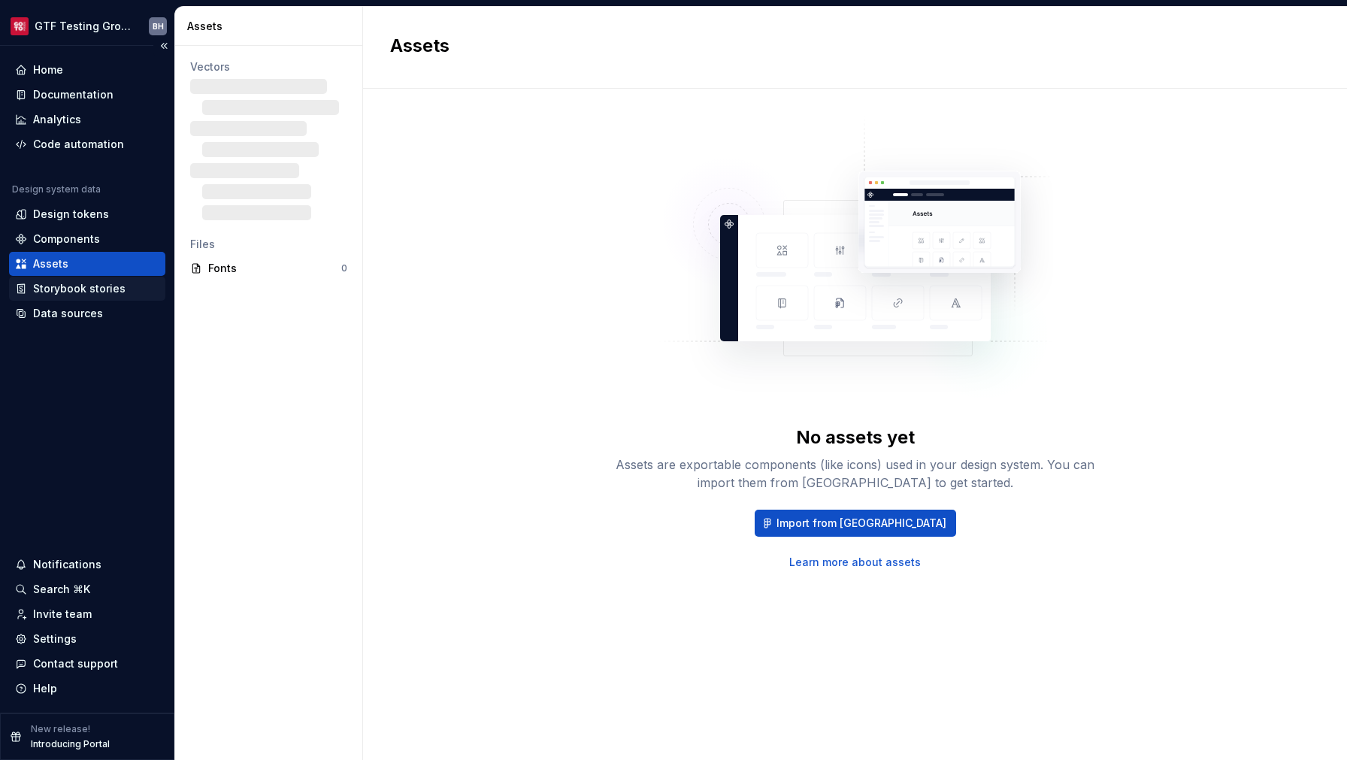
click at [108, 292] on div "Storybook stories" at bounding box center [79, 288] width 92 height 15
